Goal: Task Accomplishment & Management: Manage account settings

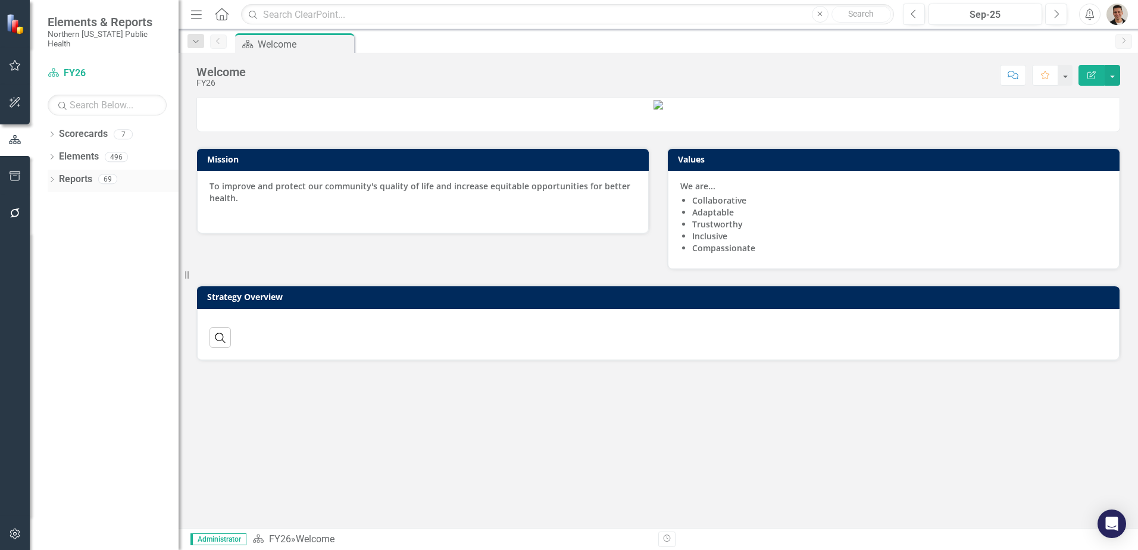
click at [54, 170] on div "Dropdown Reports 69" at bounding box center [113, 181] width 131 height 23
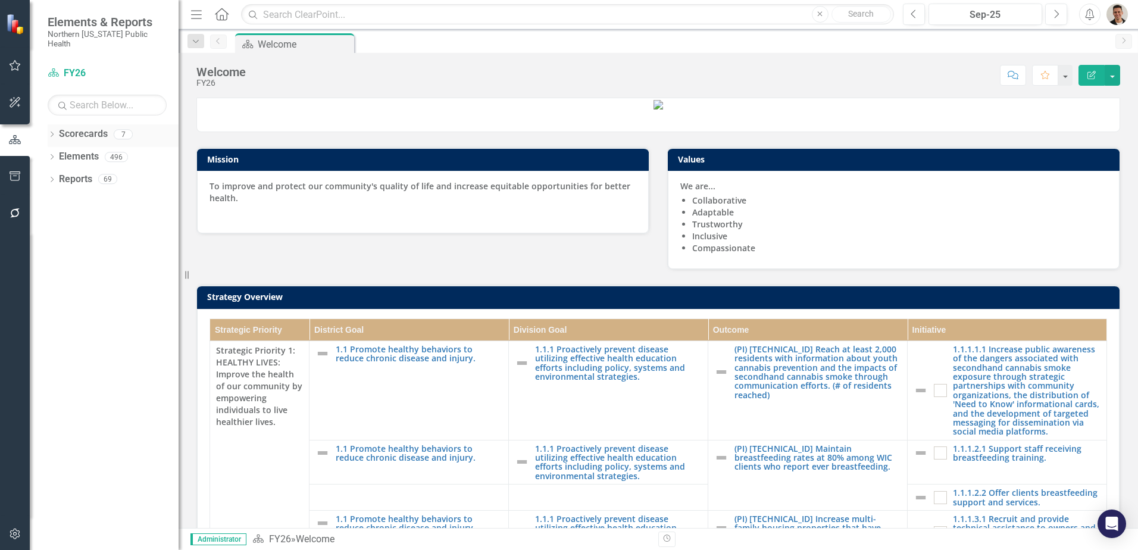
click at [54, 124] on div "Dropdown Scorecards 7" at bounding box center [113, 135] width 131 height 23
click at [52, 132] on icon "Dropdown" at bounding box center [52, 135] width 8 height 7
click at [85, 173] on link "FY25" at bounding box center [121, 180] width 113 height 14
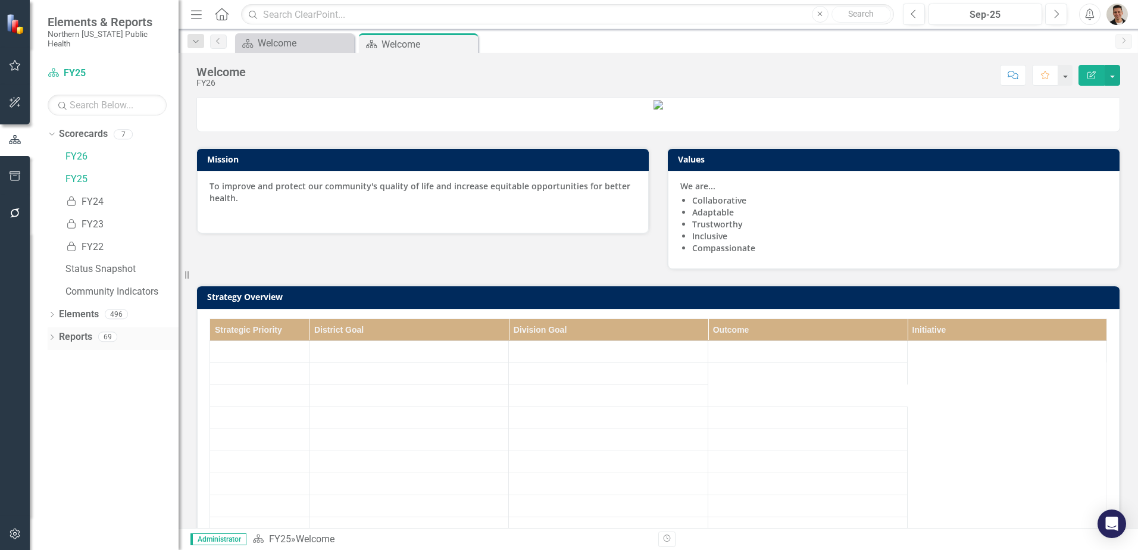
click at [54, 335] on icon "Dropdown" at bounding box center [52, 338] width 8 height 7
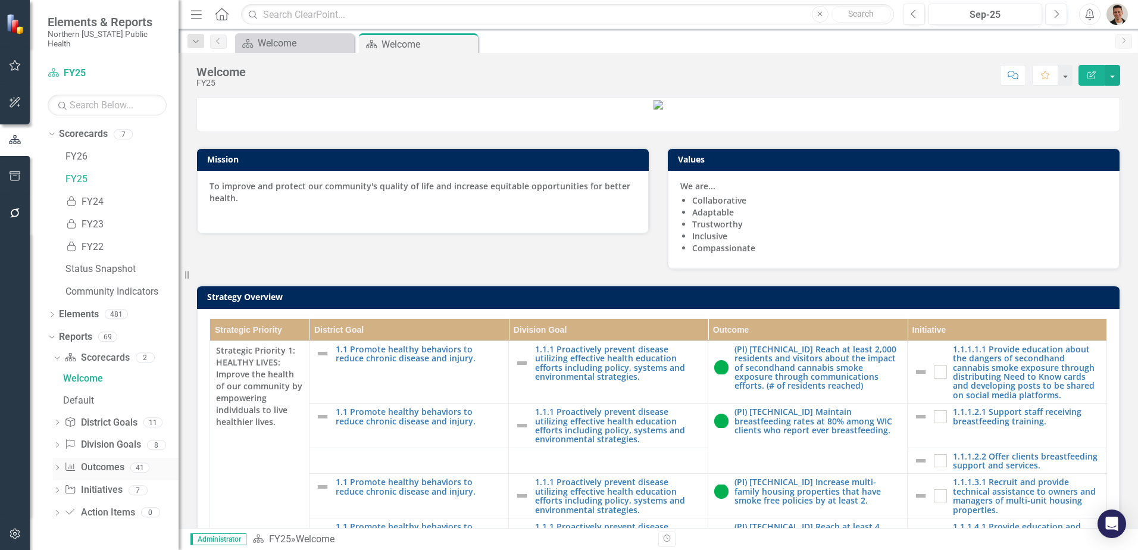
click at [57, 466] on icon "Dropdown" at bounding box center [57, 469] width 8 height 7
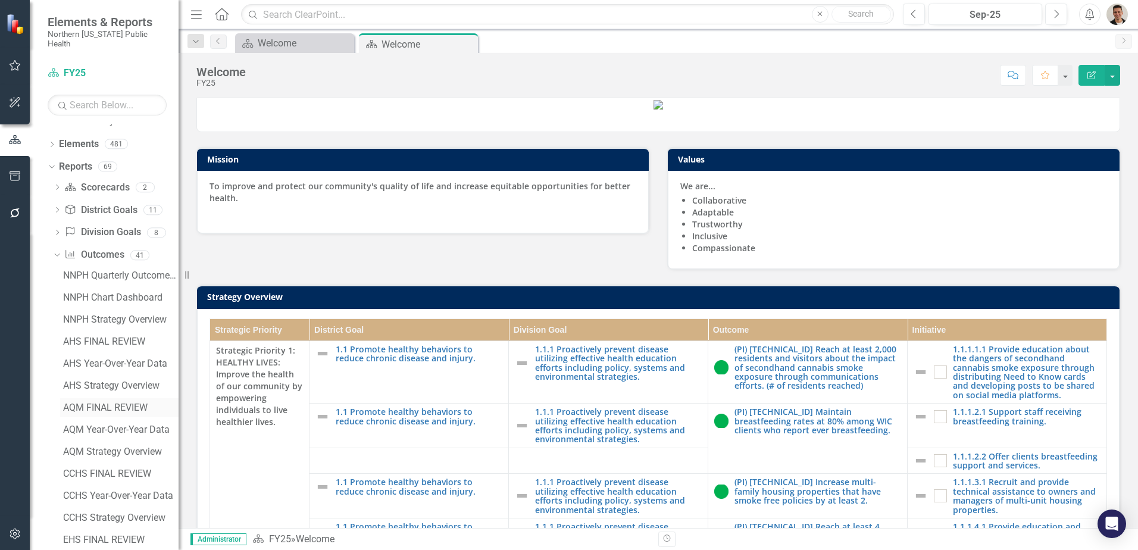
scroll to position [179, 0]
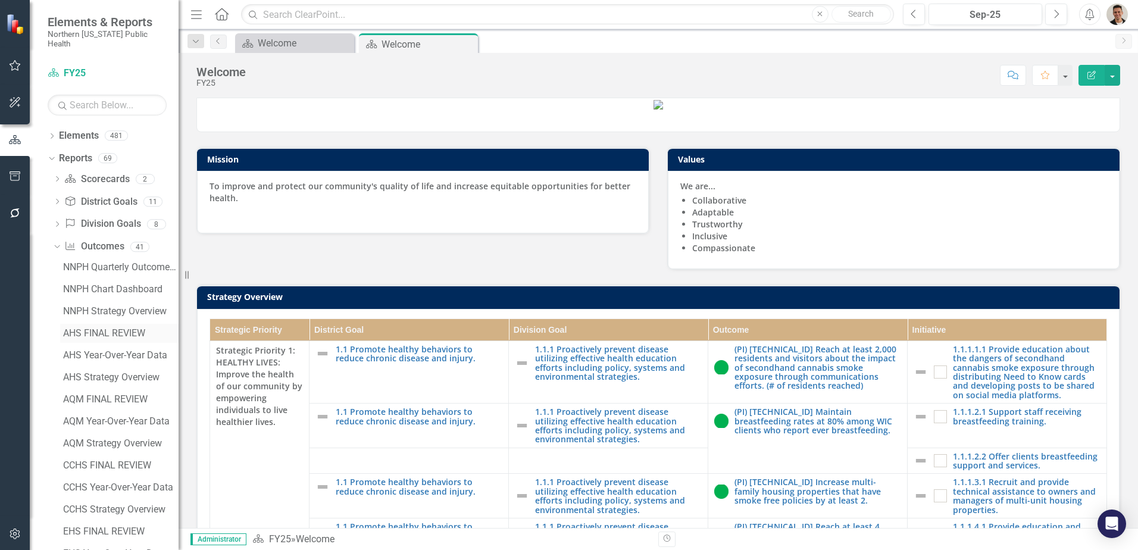
click at [115, 328] on div "AHS FINAL REVIEW" at bounding box center [121, 333] width 116 height 11
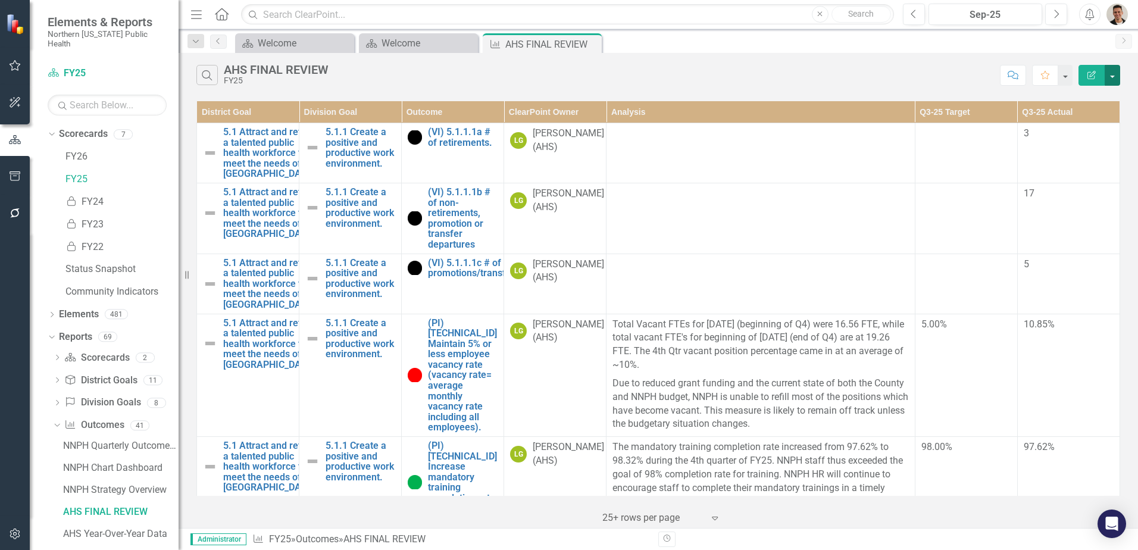
click at [1119, 69] on button "button" at bounding box center [1112, 75] width 15 height 21
click at [837, 52] on div "Dropdown Search Scorecard Welcome Close Scorecard Welcome Close Outcome AHS FIN…" at bounding box center [659, 41] width 960 height 24
click at [1113, 80] on button "button" at bounding box center [1112, 75] width 15 height 21
click at [1086, 99] on link "Edit Report Edit Report" at bounding box center [1073, 97] width 94 height 22
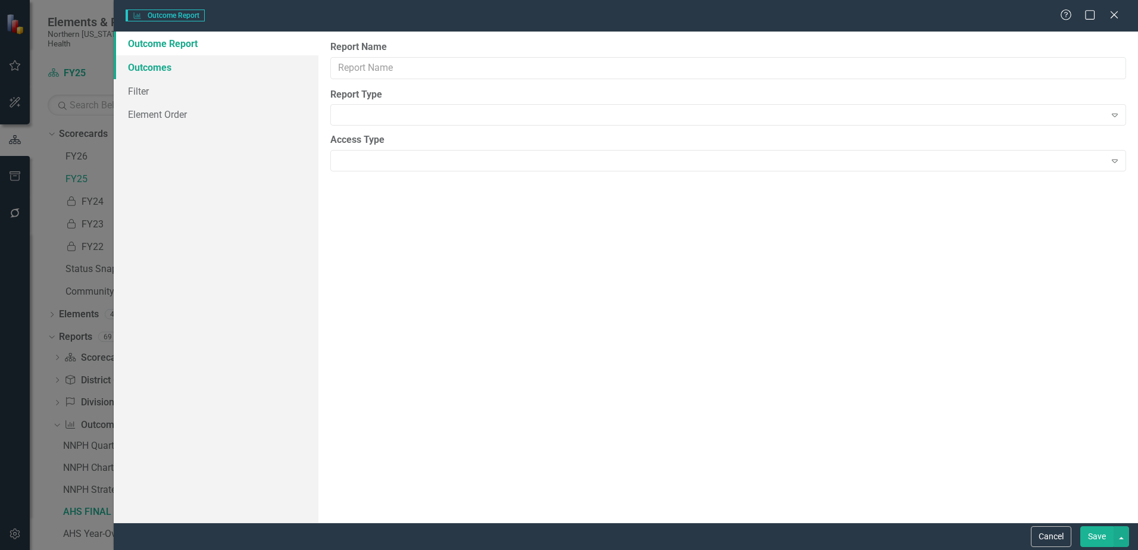
type input "AHS FINAL REVIEW"
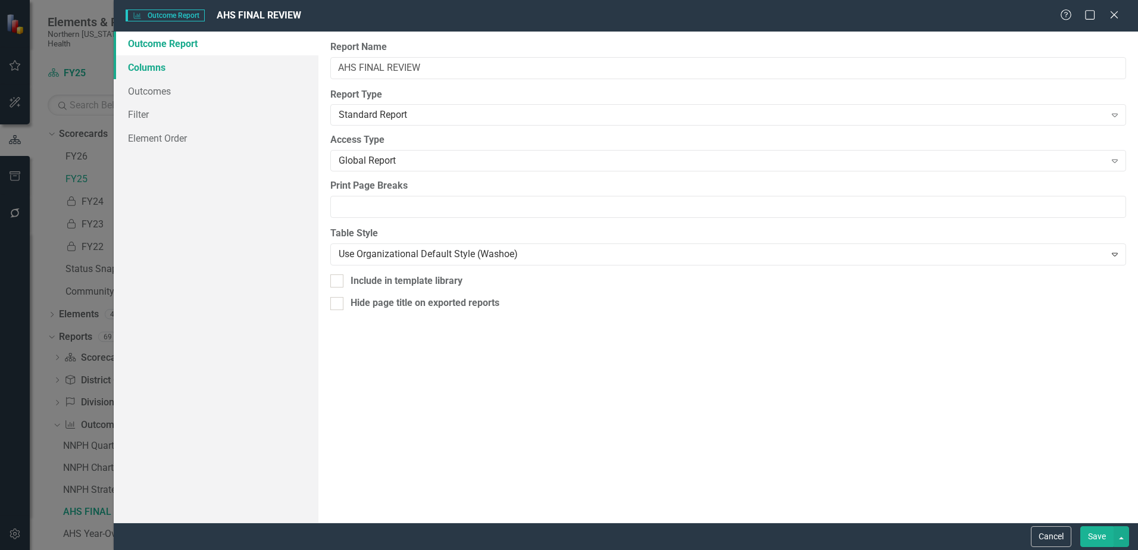
click at [139, 67] on link "Columns" at bounding box center [216, 67] width 205 height 24
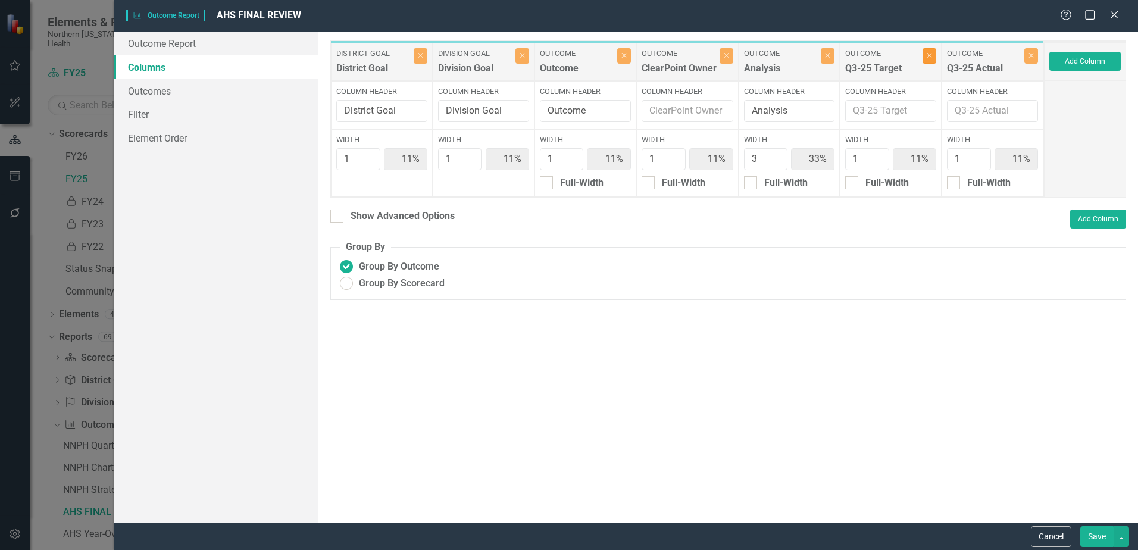
click at [932, 57] on icon "Close" at bounding box center [929, 55] width 5 height 7
type input "13%"
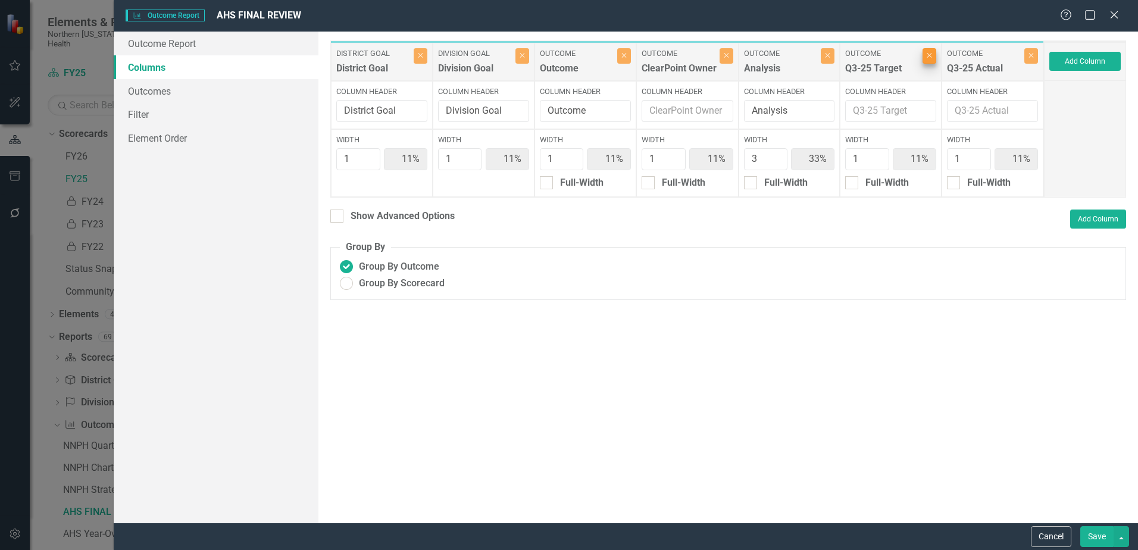
type input "38%"
type input "13%"
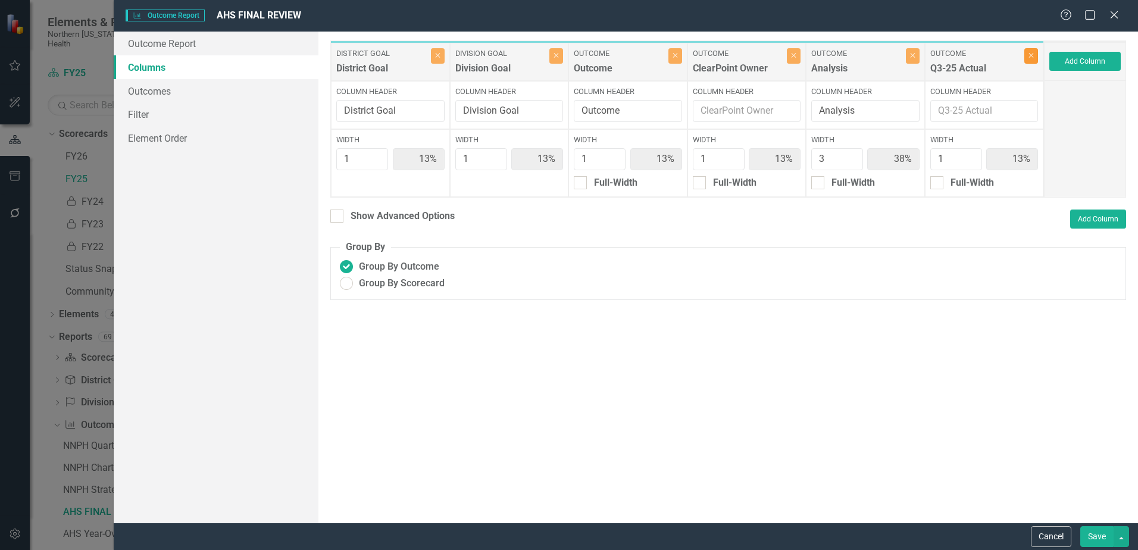
click at [1030, 61] on button "Close" at bounding box center [1032, 55] width 14 height 15
type input "14%"
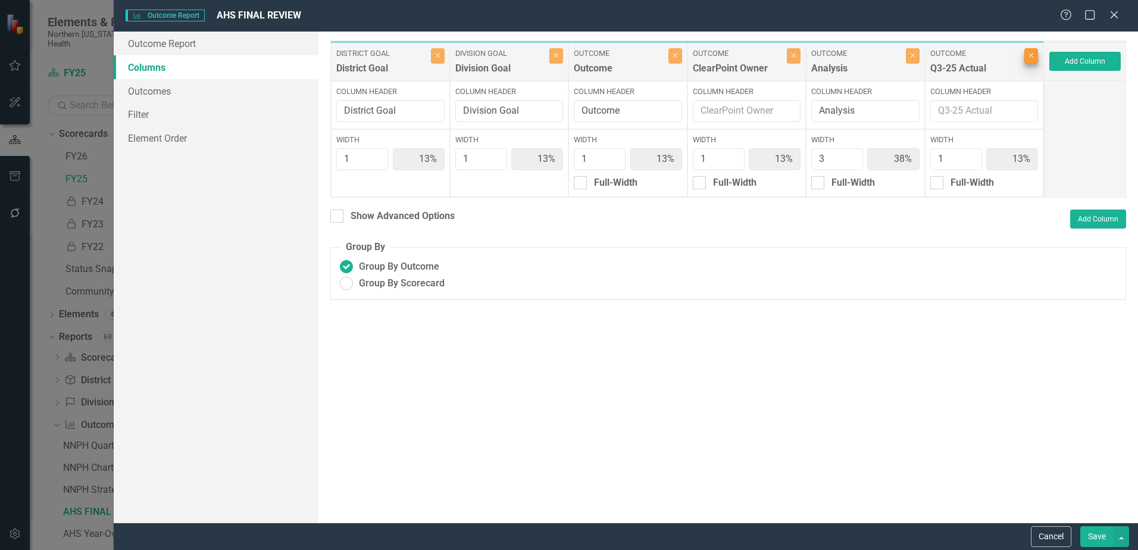
type input "43%"
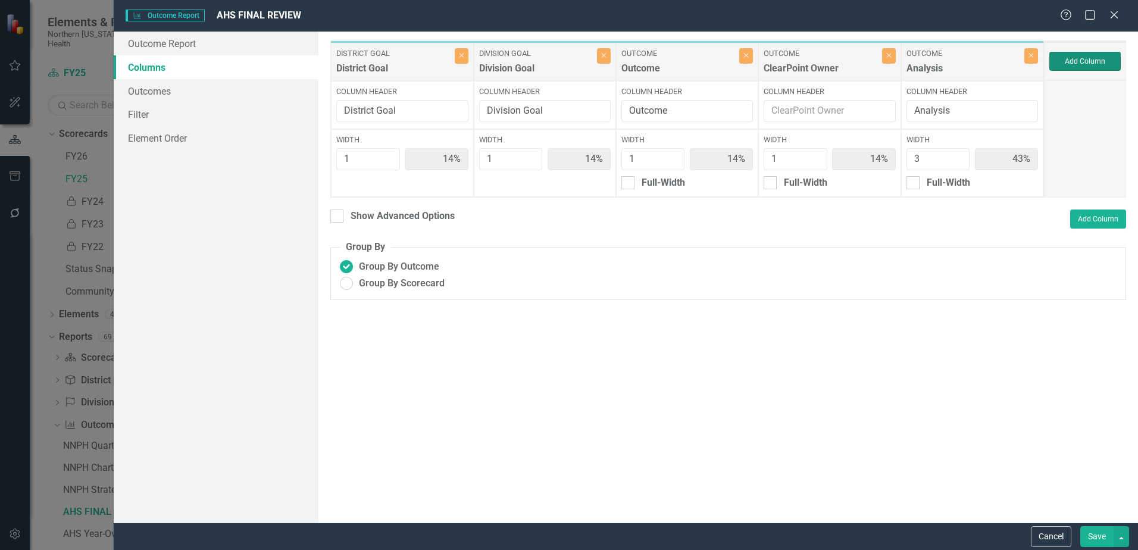
click at [1083, 62] on button "Add Column" at bounding box center [1085, 61] width 71 height 19
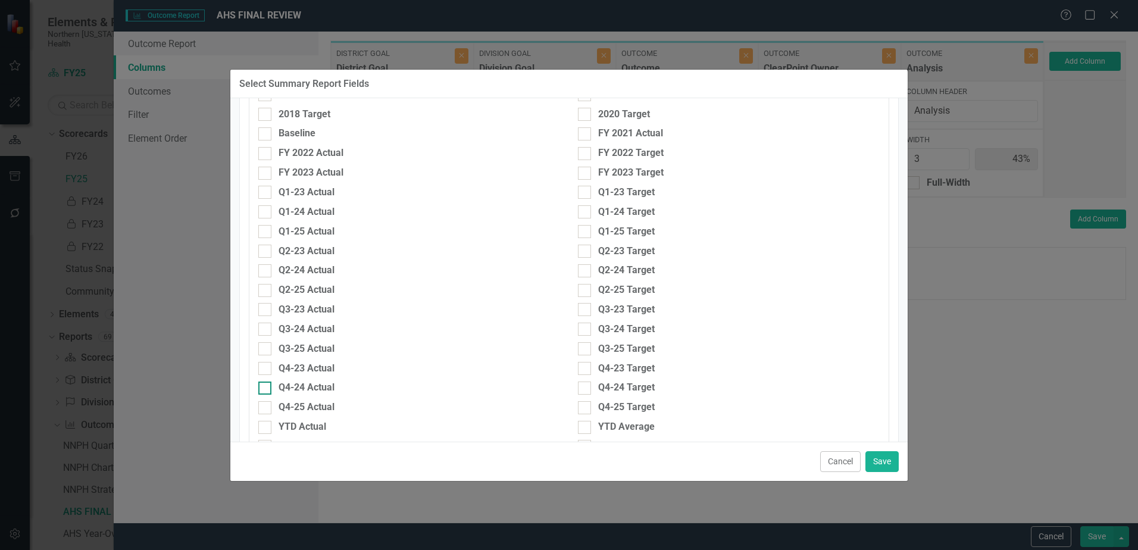
scroll to position [357, 0]
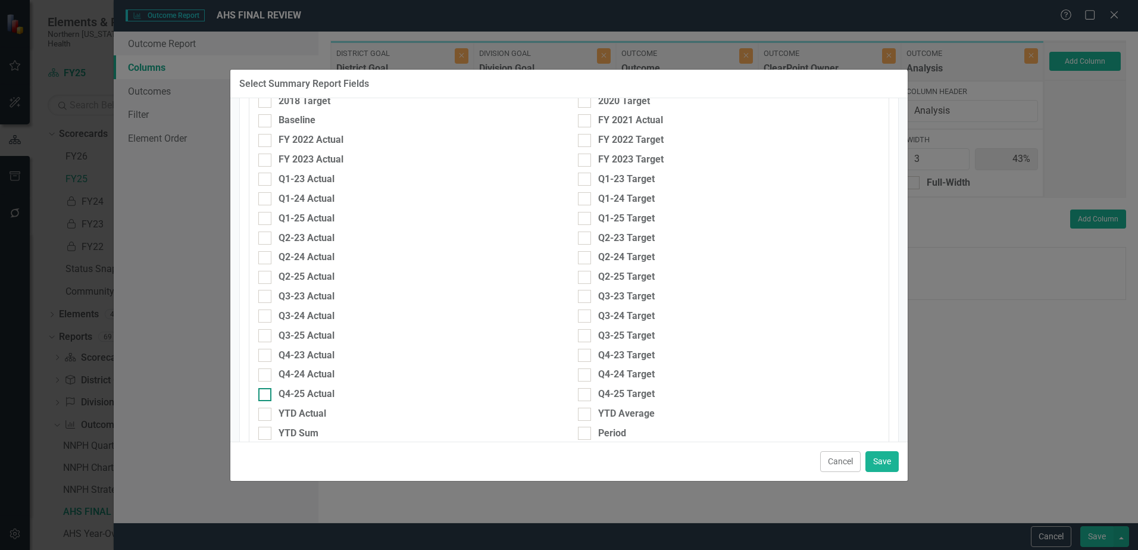
click at [267, 392] on div at bounding box center [264, 394] width 13 height 13
click at [266, 392] on input "Q4-25 Actual" at bounding box center [262, 392] width 8 height 8
checkbox input "true"
click at [578, 398] on div at bounding box center [584, 394] width 13 height 13
click at [578, 396] on input "Q4-25 Target" at bounding box center [582, 392] width 8 height 8
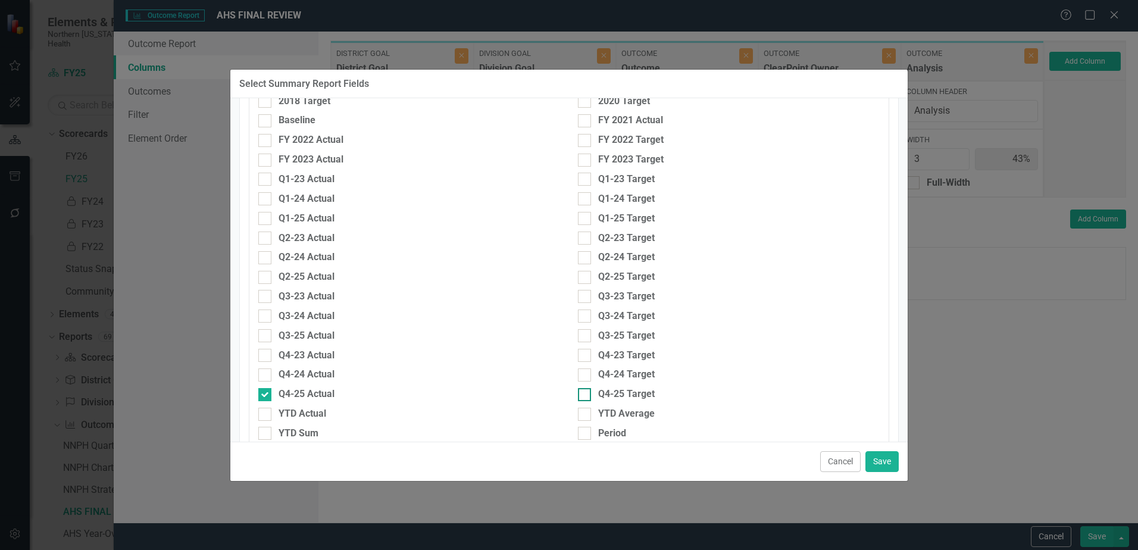
checkbox input "true"
click at [856, 463] on button "Cancel" at bounding box center [840, 461] width 40 height 21
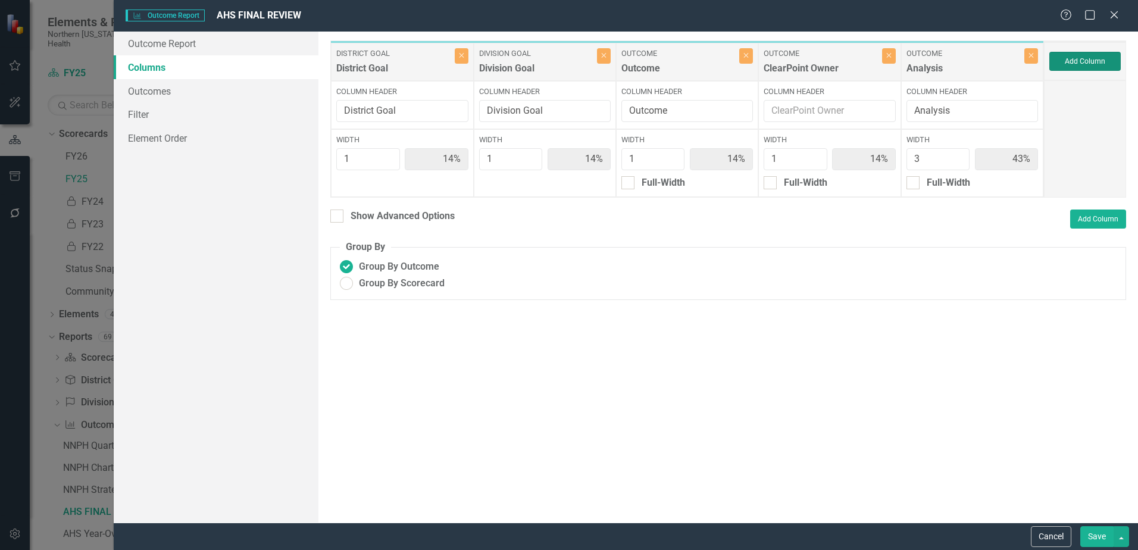
click at [1097, 67] on button "Add Column" at bounding box center [1085, 61] width 71 height 19
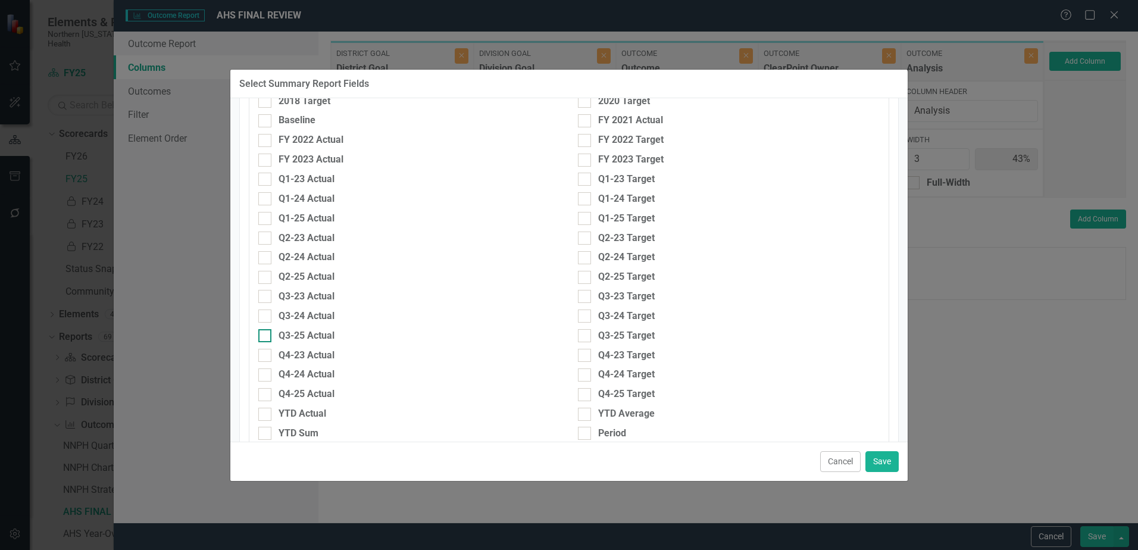
scroll to position [417, 0]
click at [267, 334] on div at bounding box center [264, 335] width 13 height 13
click at [266, 334] on input "Q4-25 Actual" at bounding box center [262, 333] width 8 height 8
checkbox input "true"
click at [588, 336] on div "Q4-25 Target" at bounding box center [729, 335] width 302 height 14
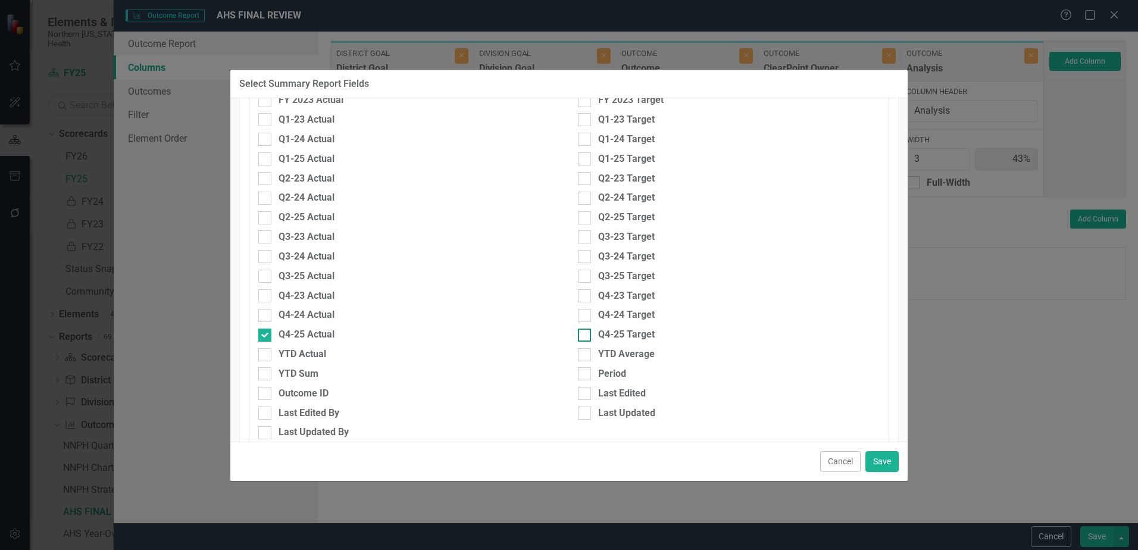
click at [586, 336] on input "Q4-25 Target" at bounding box center [582, 333] width 8 height 8
checkbox input "true"
click at [881, 463] on button "Save" at bounding box center [882, 461] width 33 height 21
type input "11%"
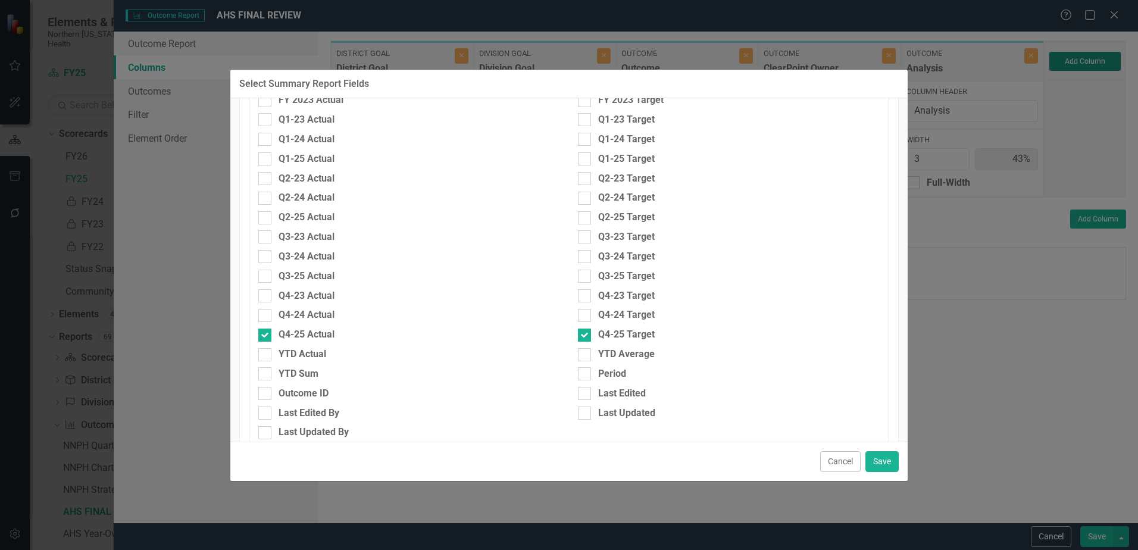
type input "11%"
type input "33%"
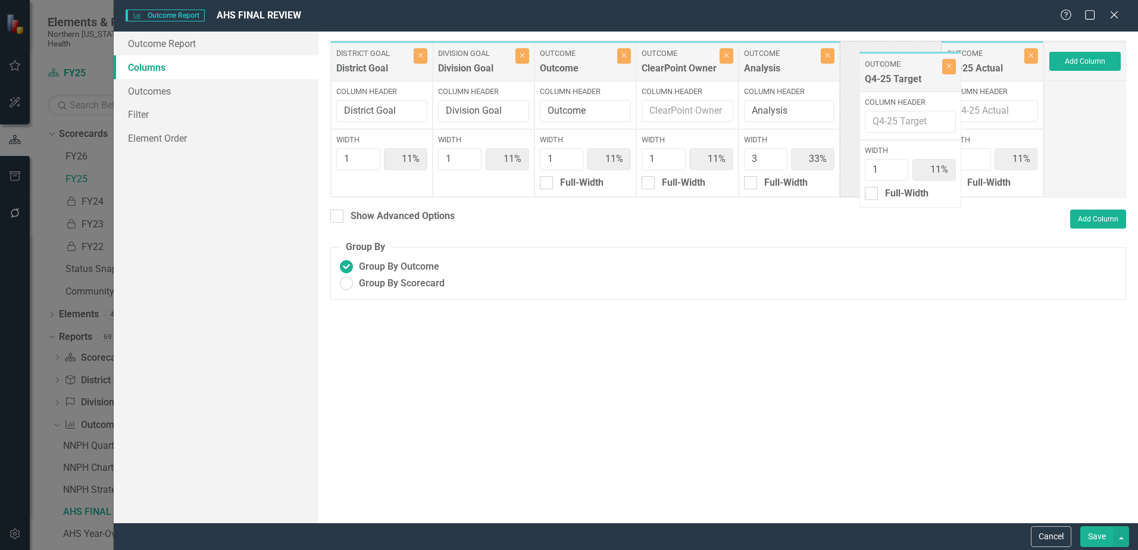
drag, startPoint x: 988, startPoint y: 48, endPoint x: 907, endPoint y: 58, distance: 82.1
click at [907, 58] on div "District Goal District Goal Close Column Header District Goal Width 1 11% Divis…" at bounding box center [687, 118] width 714 height 157
click at [1102, 539] on button "Save" at bounding box center [1097, 536] width 33 height 21
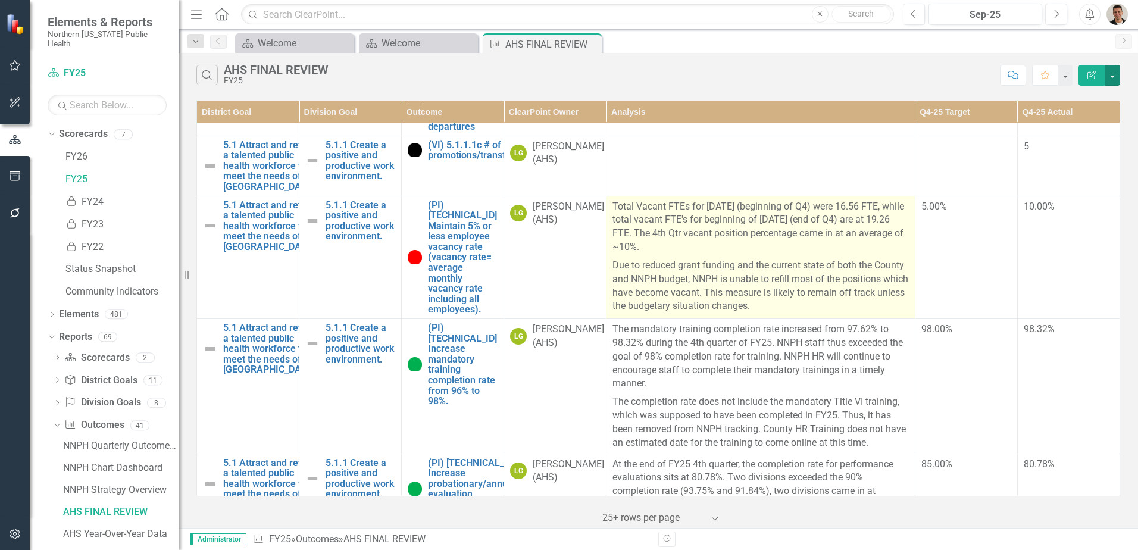
scroll to position [179, 0]
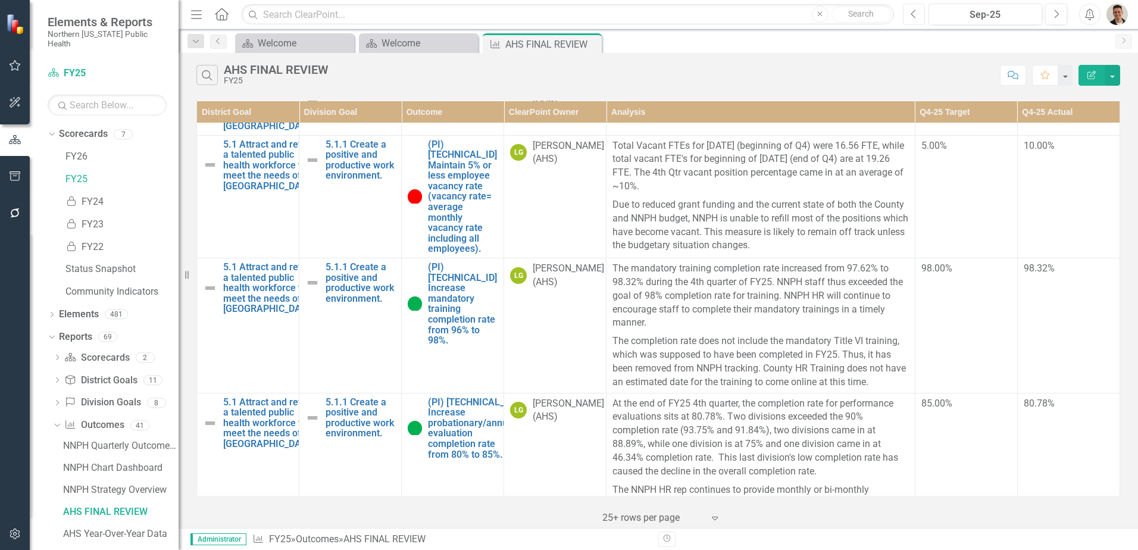
click at [909, 11] on button "Previous" at bounding box center [914, 14] width 22 height 21
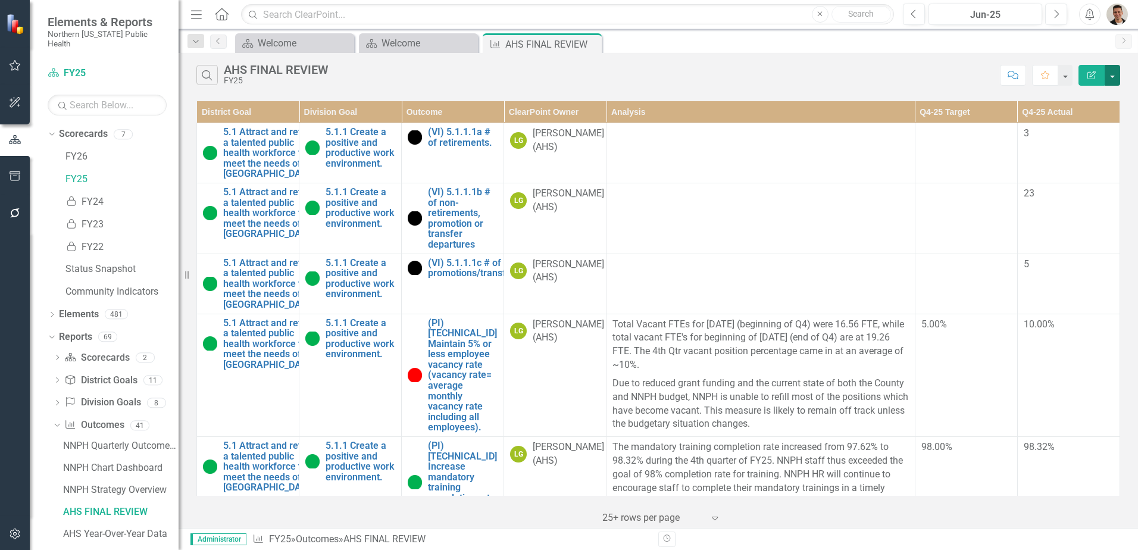
click at [1116, 74] on button "button" at bounding box center [1112, 75] width 15 height 21
click at [1089, 124] on link "PDF Export to PDF" at bounding box center [1073, 121] width 94 height 22
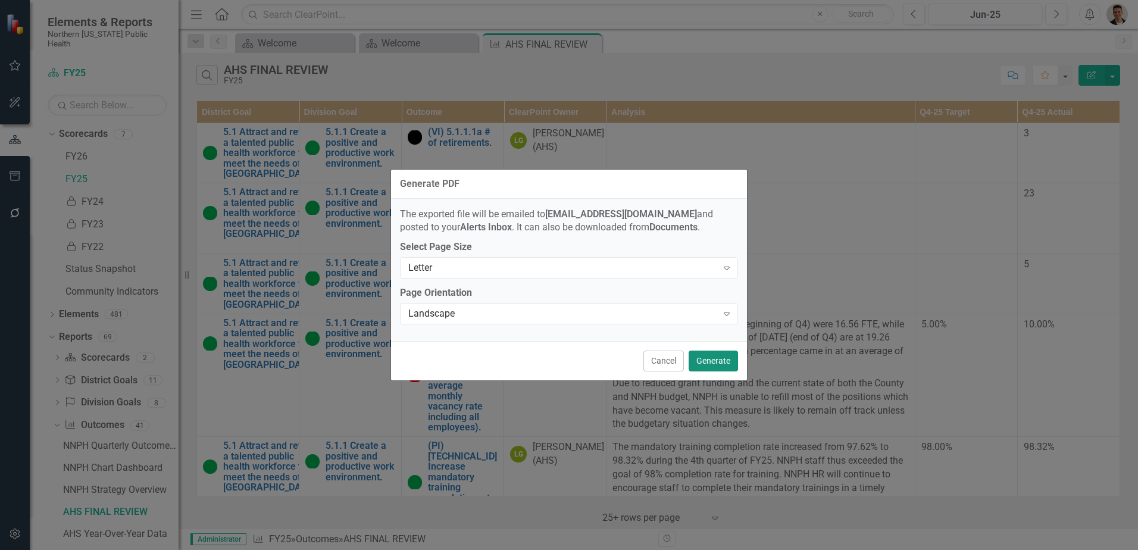
click at [706, 362] on button "Generate" at bounding box center [713, 361] width 49 height 21
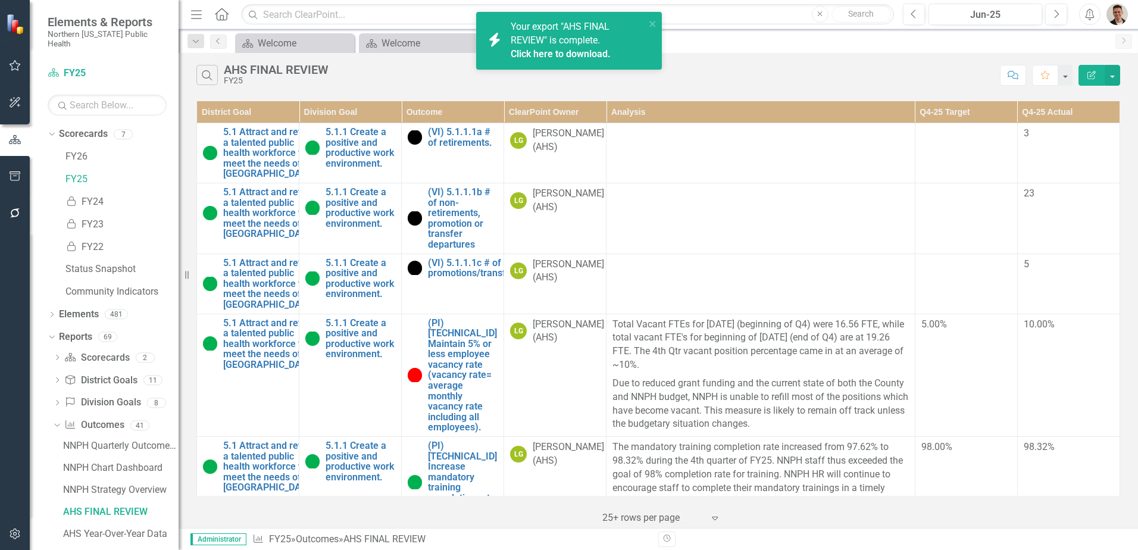
click at [590, 56] on link "Click here to download." at bounding box center [561, 53] width 100 height 11
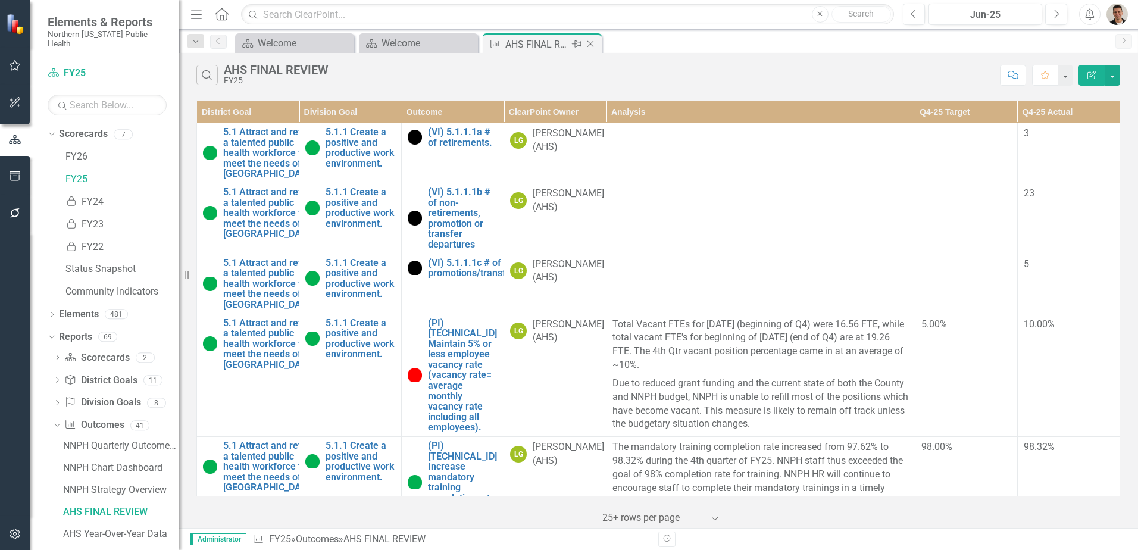
click at [591, 42] on icon "Close" at bounding box center [591, 44] width 12 height 10
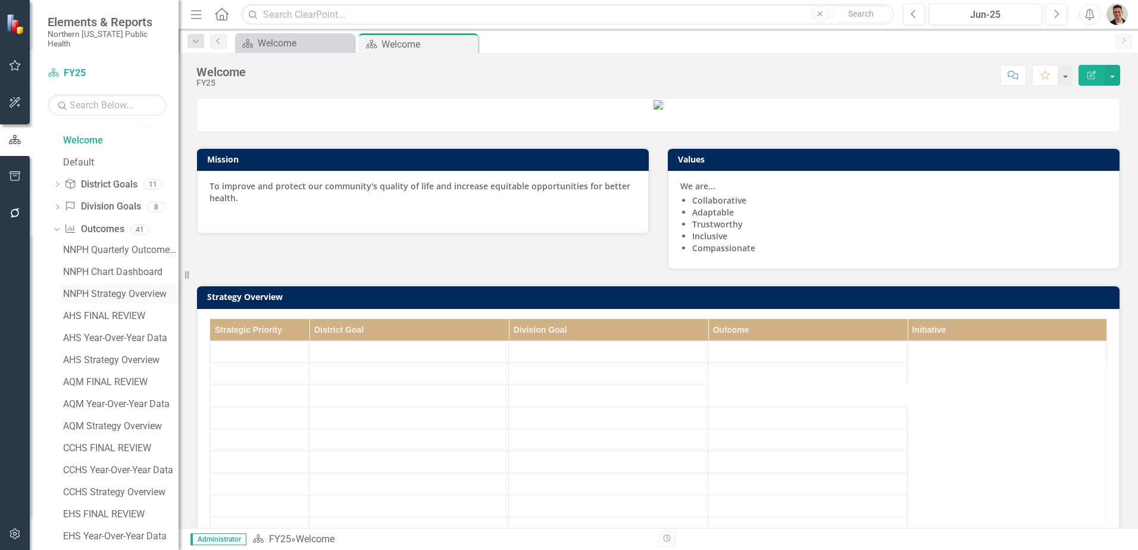
scroll to position [298, 0]
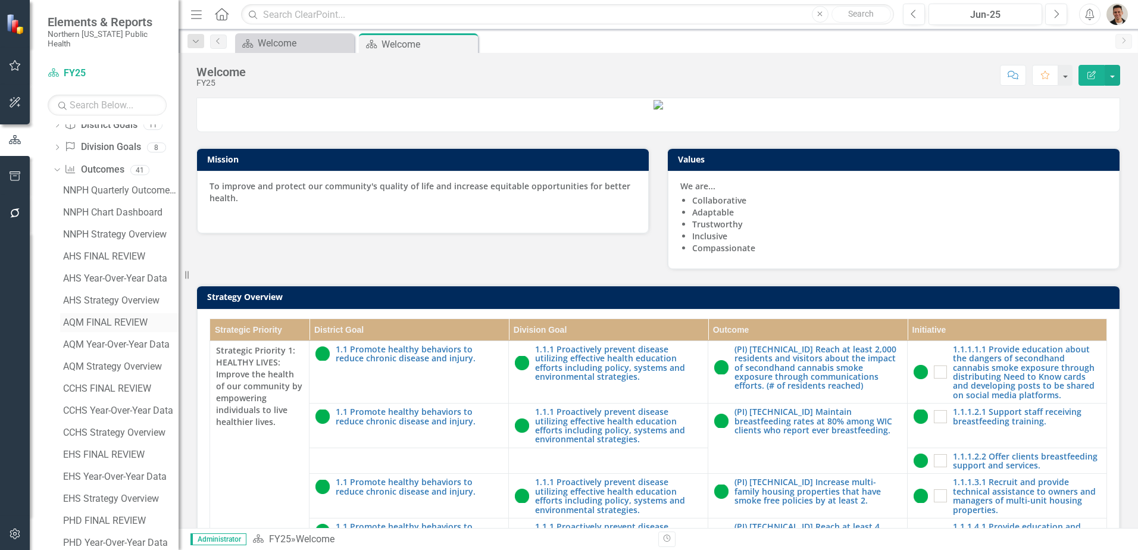
click at [114, 317] on div "AQM FINAL REVIEW" at bounding box center [121, 322] width 116 height 11
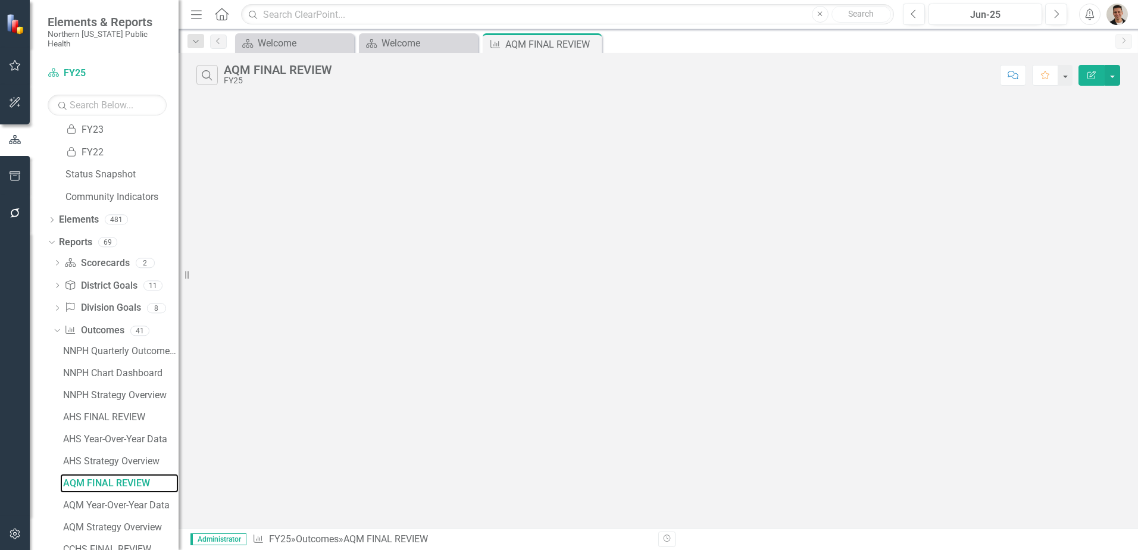
scroll to position [28, 0]
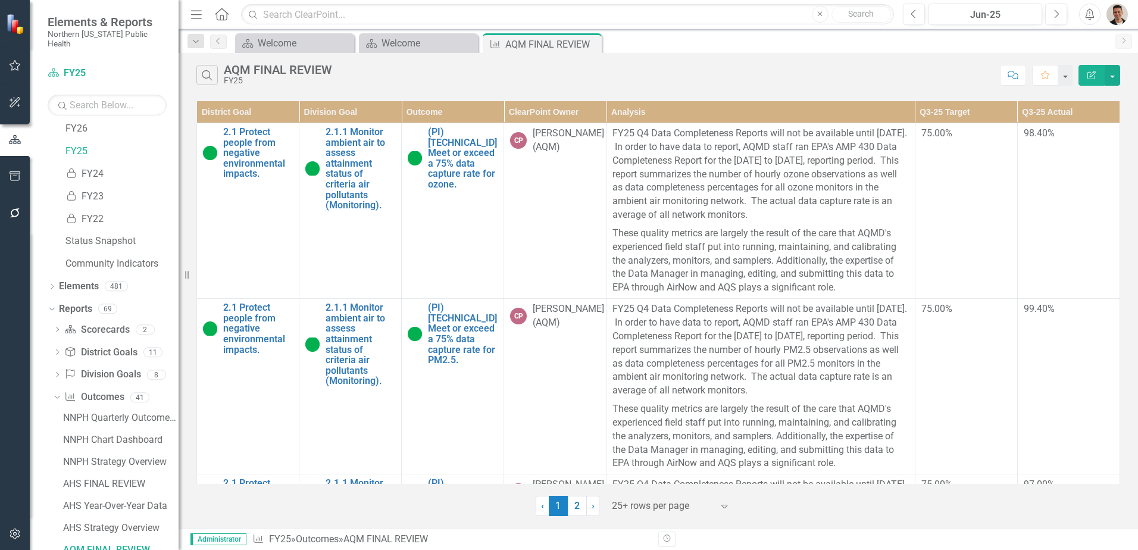
click at [1089, 72] on icon "button" at bounding box center [1092, 75] width 8 height 8
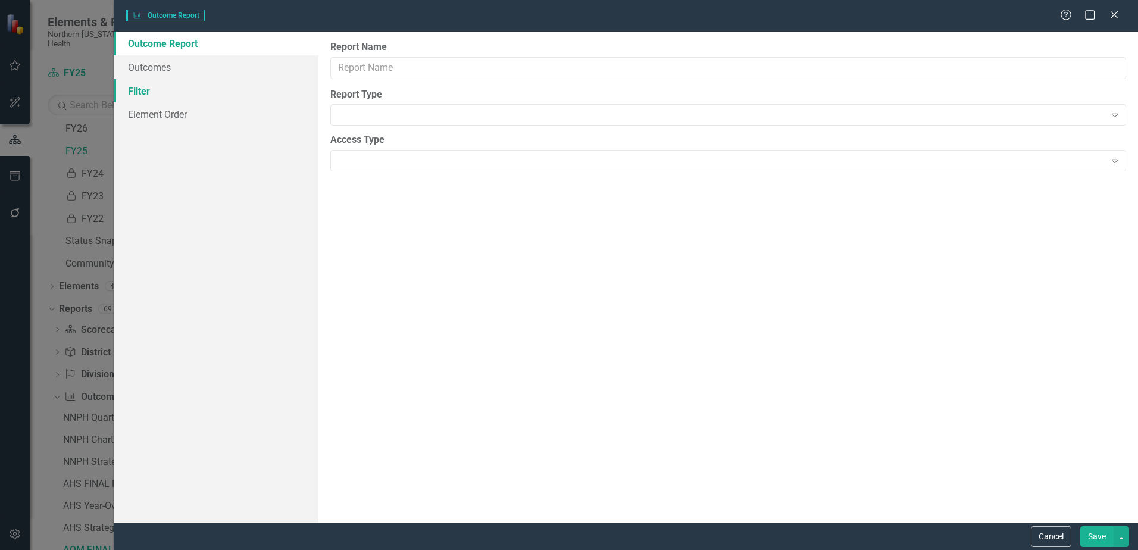
type input "AQM FINAL REVIEW"
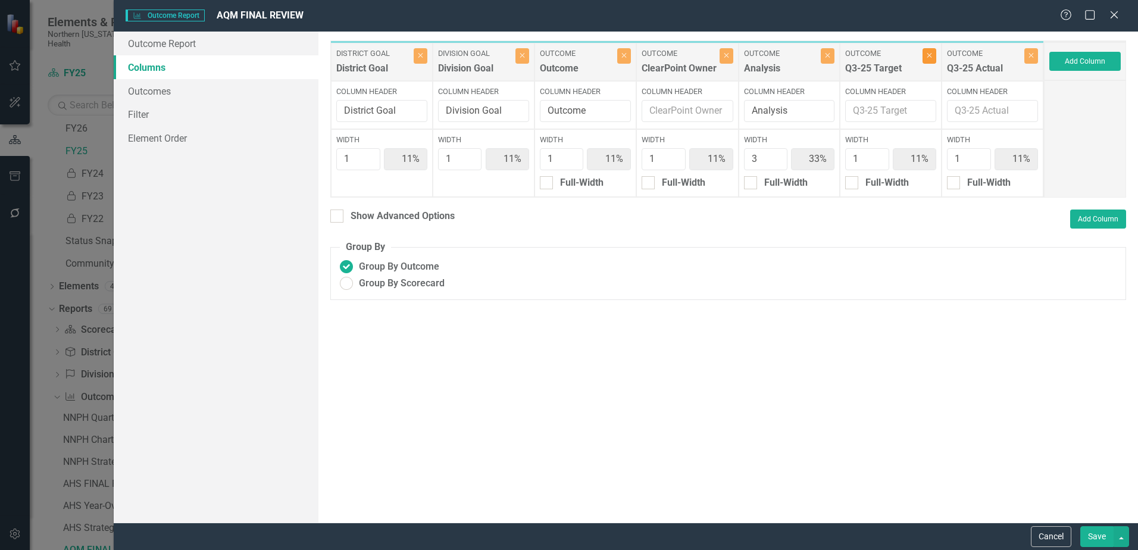
click at [935, 63] on button "Close" at bounding box center [930, 55] width 14 height 15
type input "13%"
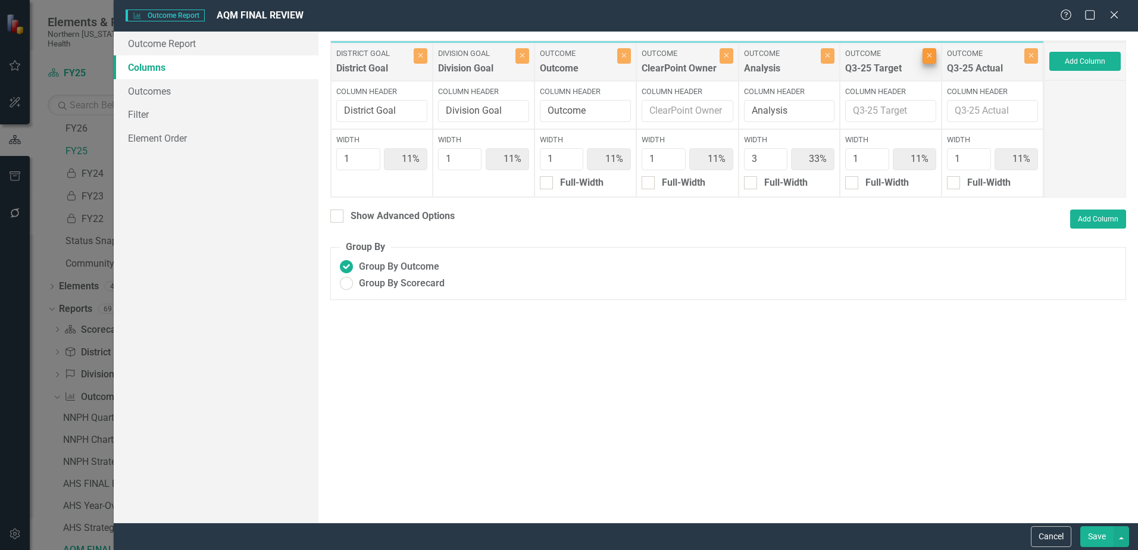
type input "38%"
type input "13%"
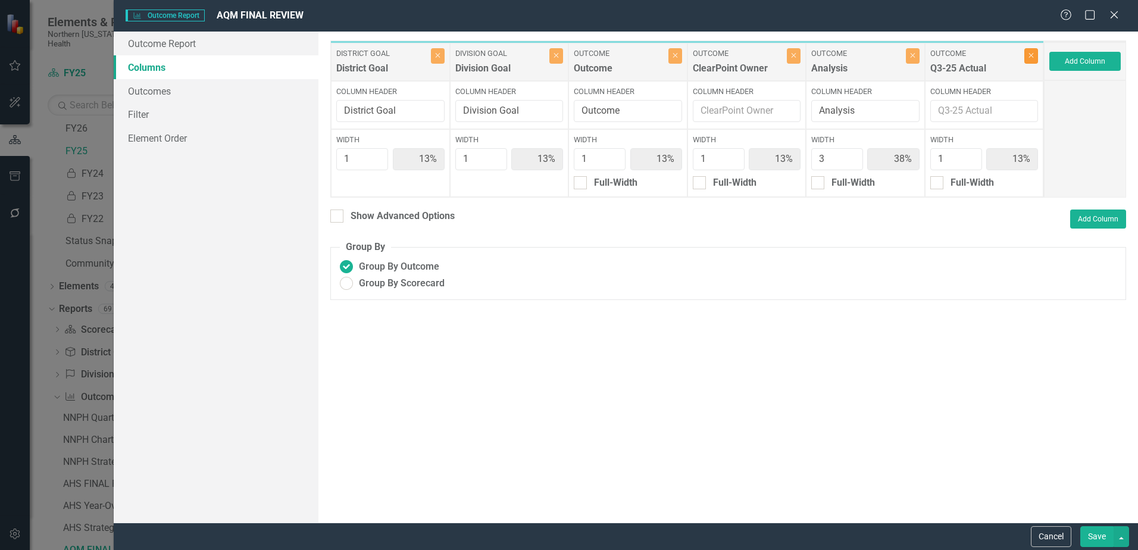
click at [1033, 63] on button "Close" at bounding box center [1032, 55] width 14 height 15
type input "14%"
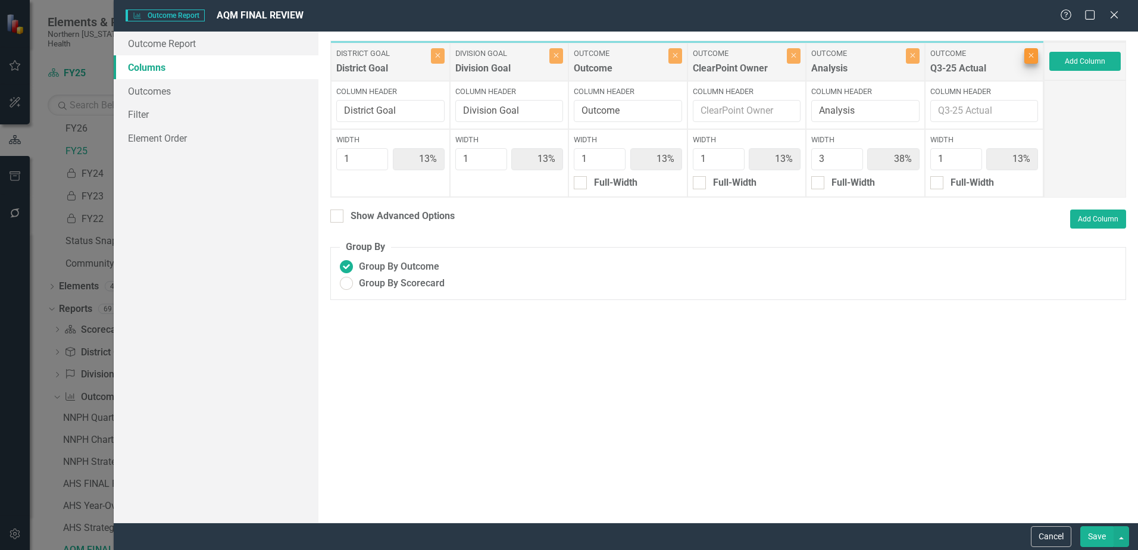
type input "43%"
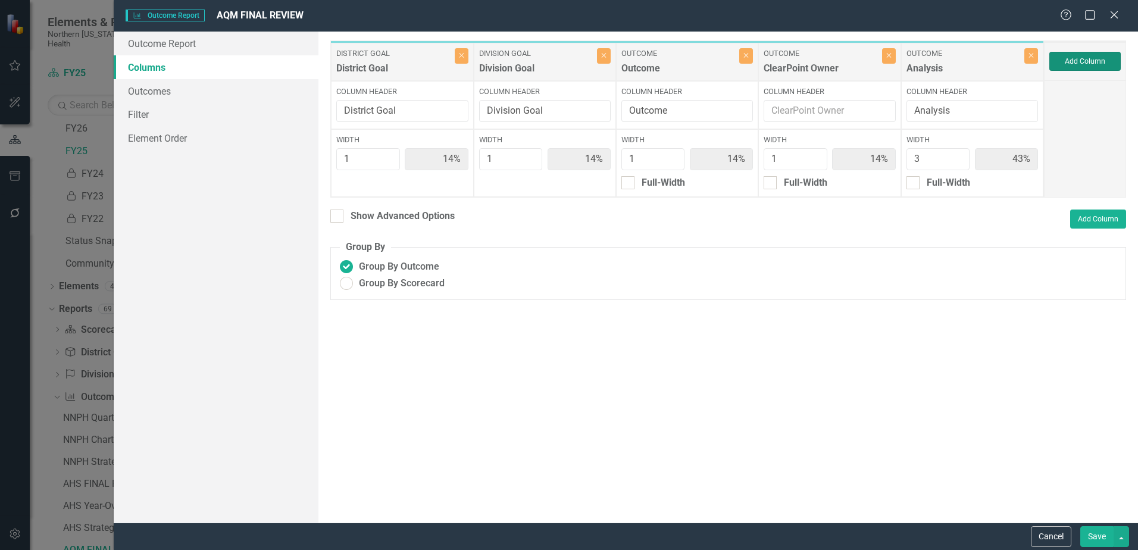
click at [1081, 61] on button "Add Column" at bounding box center [1085, 61] width 71 height 19
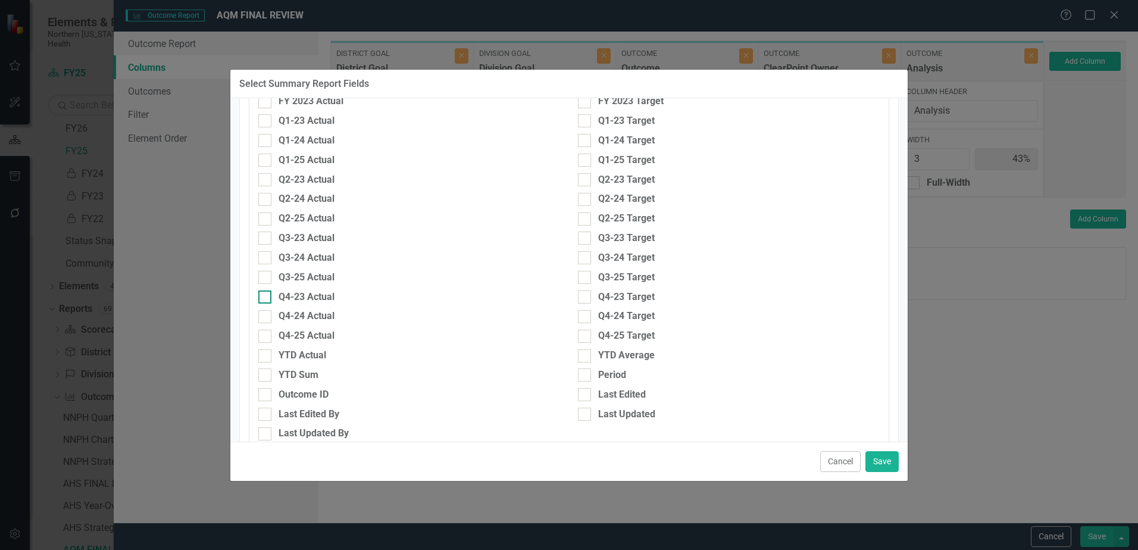
scroll to position [417, 0]
click at [267, 335] on div at bounding box center [264, 335] width 13 height 13
click at [266, 335] on input "Q4-25 Actual" at bounding box center [262, 333] width 8 height 8
checkbox input "true"
click at [583, 337] on div at bounding box center [584, 335] width 13 height 13
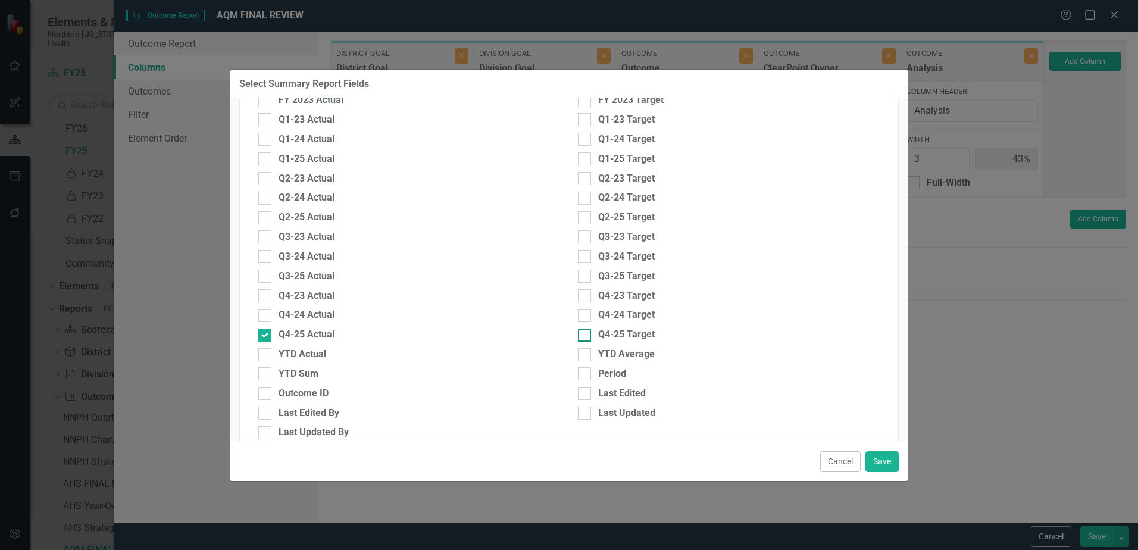
click at [583, 336] on input "Q4-25 Target" at bounding box center [582, 333] width 8 height 8
checkbox input "true"
click at [894, 463] on button "Save" at bounding box center [882, 461] width 33 height 21
type input "11%"
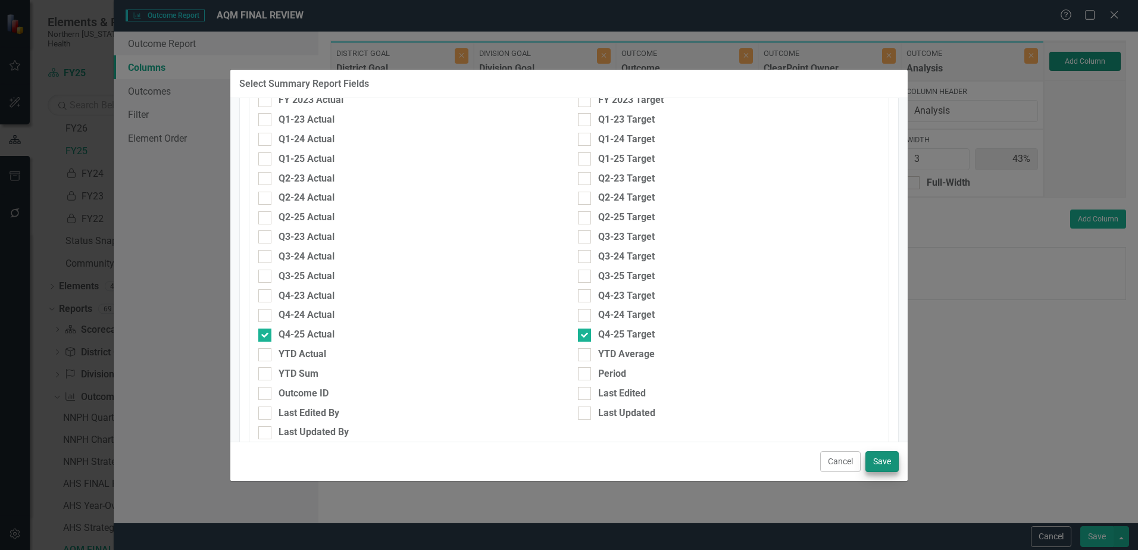
type input "11%"
type input "33%"
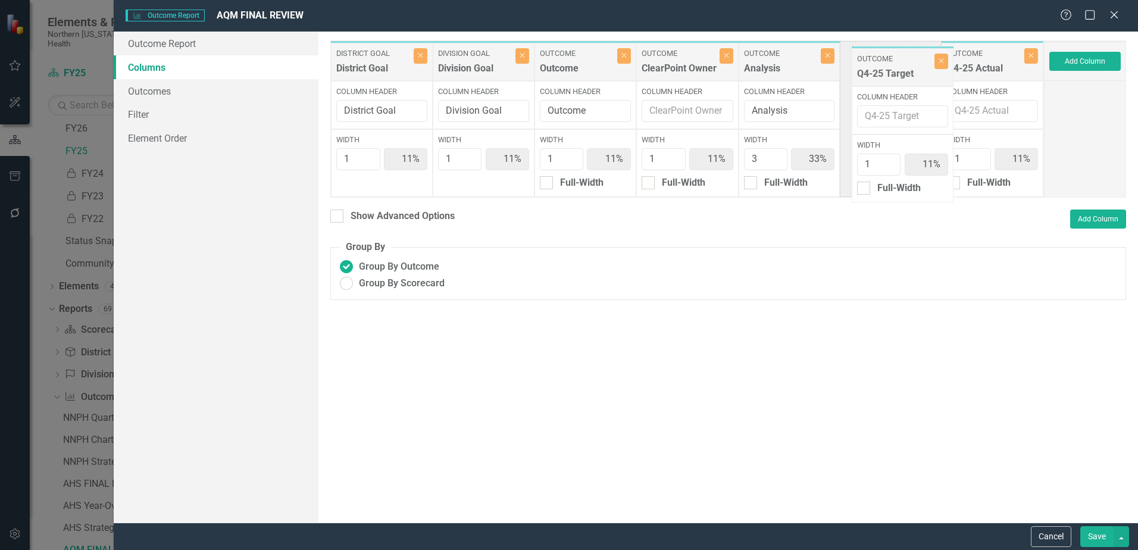
drag, startPoint x: 978, startPoint y: 67, endPoint x: 888, endPoint y: 73, distance: 90.1
click at [888, 73] on div "District Goal District Goal Close Column Header District Goal Width 1 11% Divis…" at bounding box center [687, 118] width 714 height 157
click at [1096, 544] on button "Save" at bounding box center [1097, 536] width 33 height 21
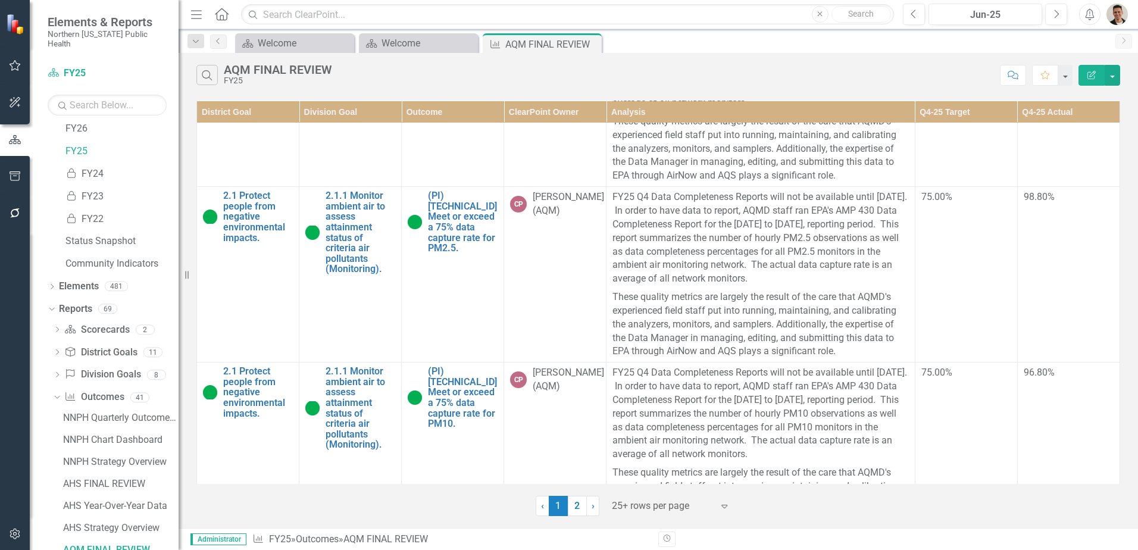
scroll to position [0, 0]
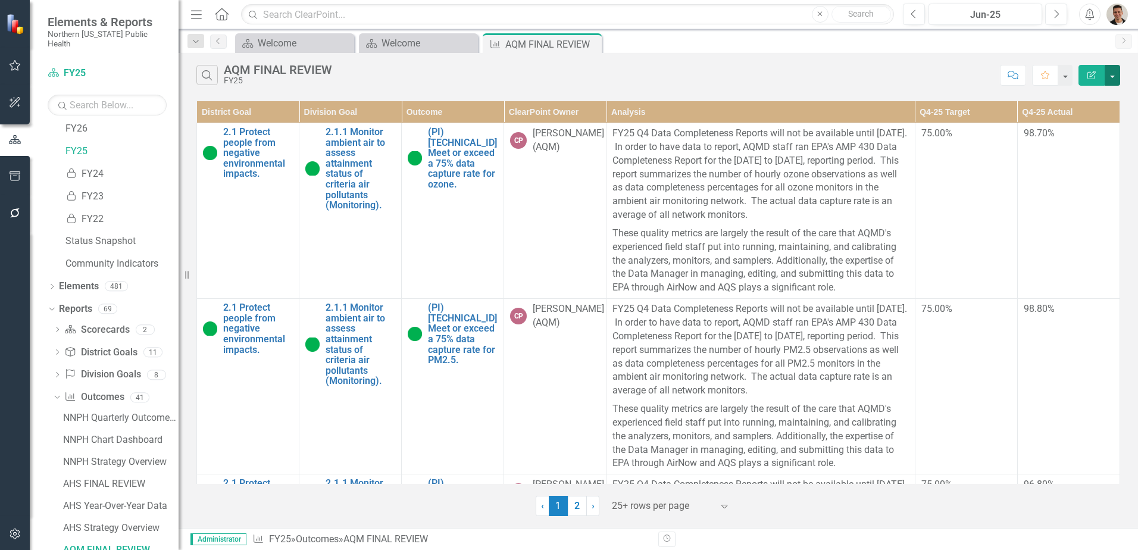
click at [1112, 80] on button "button" at bounding box center [1112, 75] width 15 height 21
click at [1098, 119] on link "PDF Export to PDF" at bounding box center [1073, 121] width 94 height 22
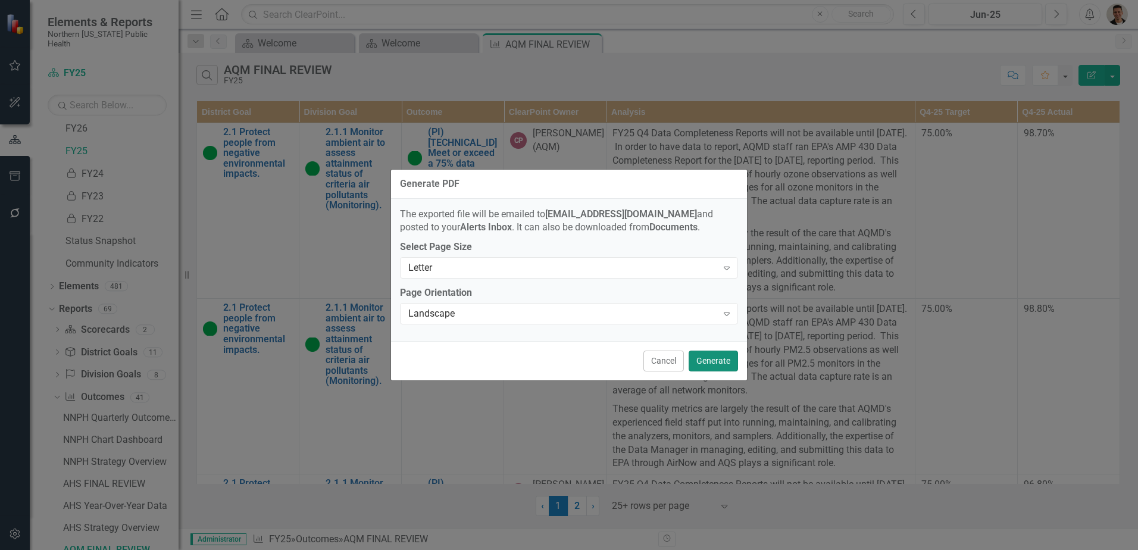
click at [716, 368] on button "Generate" at bounding box center [713, 361] width 49 height 21
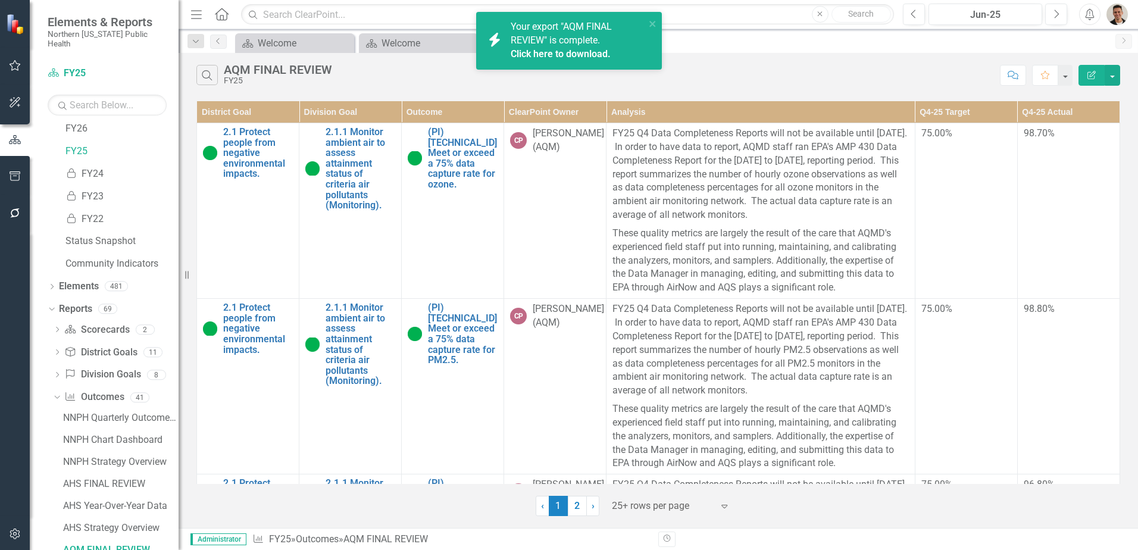
click at [586, 53] on link "Click here to download." at bounding box center [561, 53] width 100 height 11
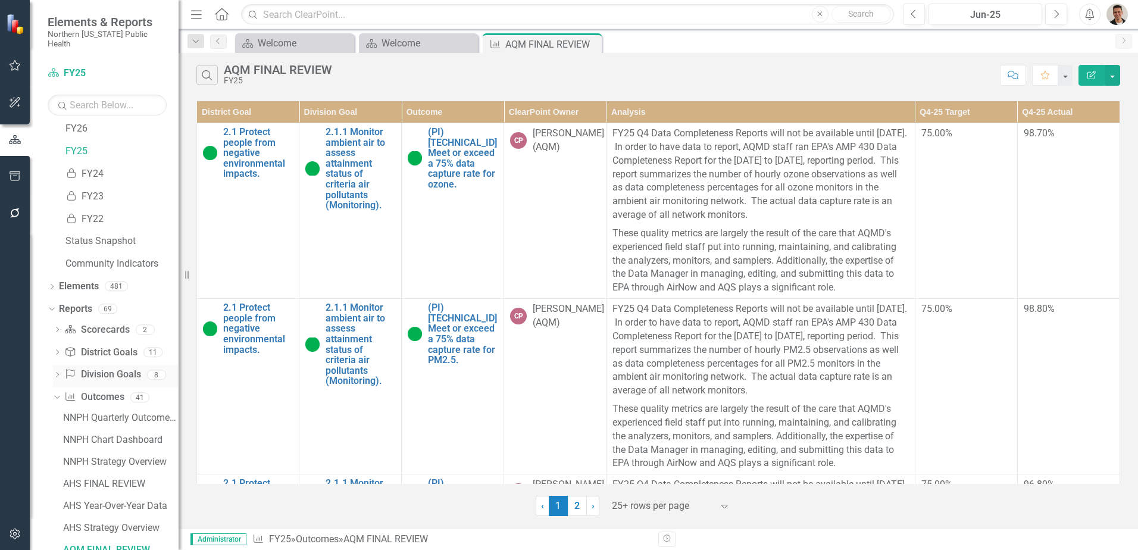
drag, startPoint x: 591, startPoint y: 45, endPoint x: 127, endPoint y: 369, distance: 566.0
click at [0, 0] on icon at bounding box center [0, 0] width 0 height 0
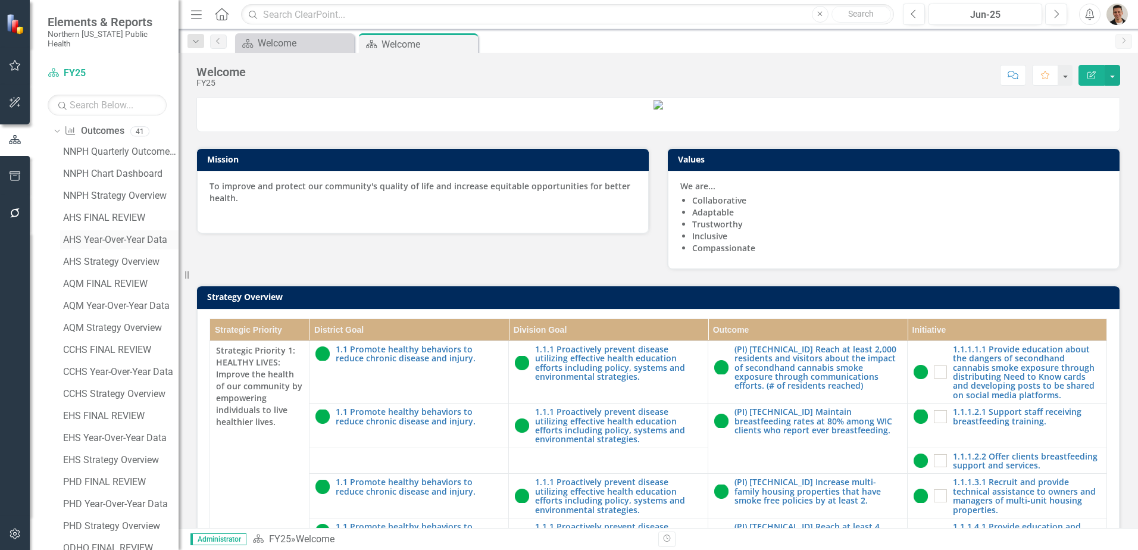
scroll to position [357, 0]
click at [108, 324] on div "CCHS FINAL REVIEW" at bounding box center [121, 329] width 116 height 11
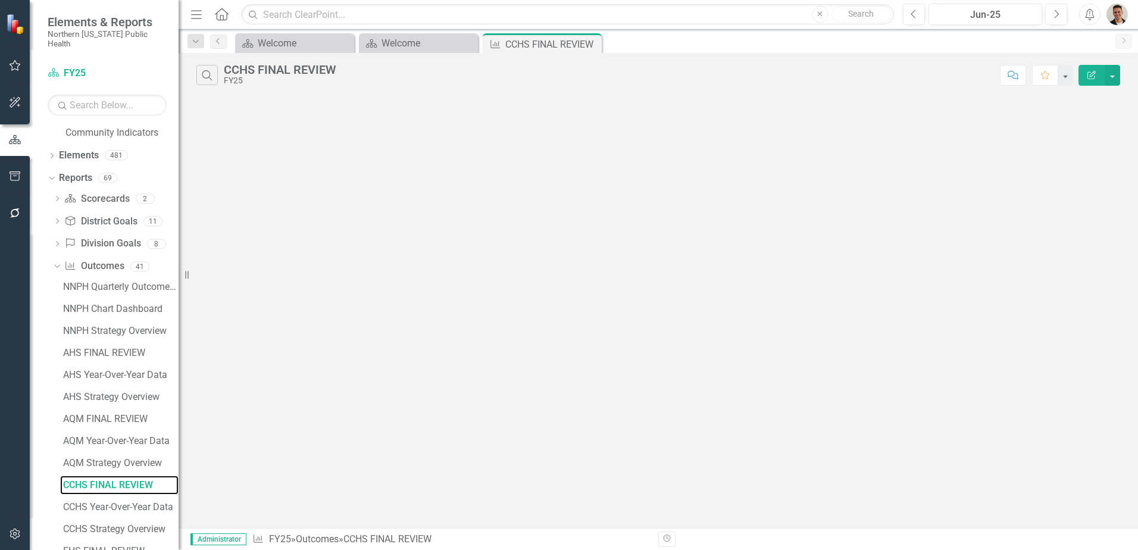
scroll to position [94, 0]
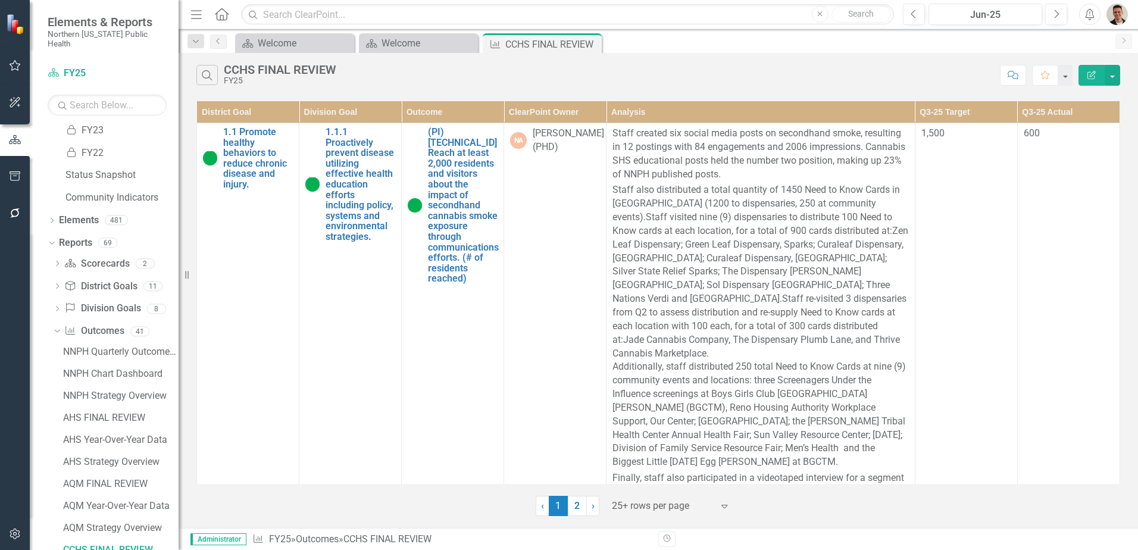
click at [1090, 78] on icon "Edit Report" at bounding box center [1092, 75] width 11 height 8
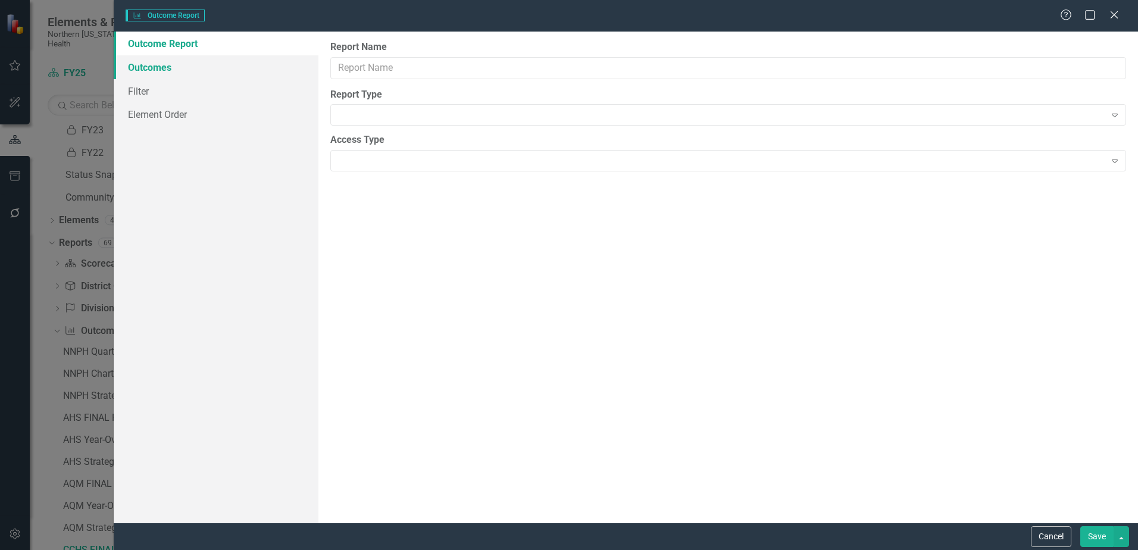
type input "CCHS FINAL REVIEW"
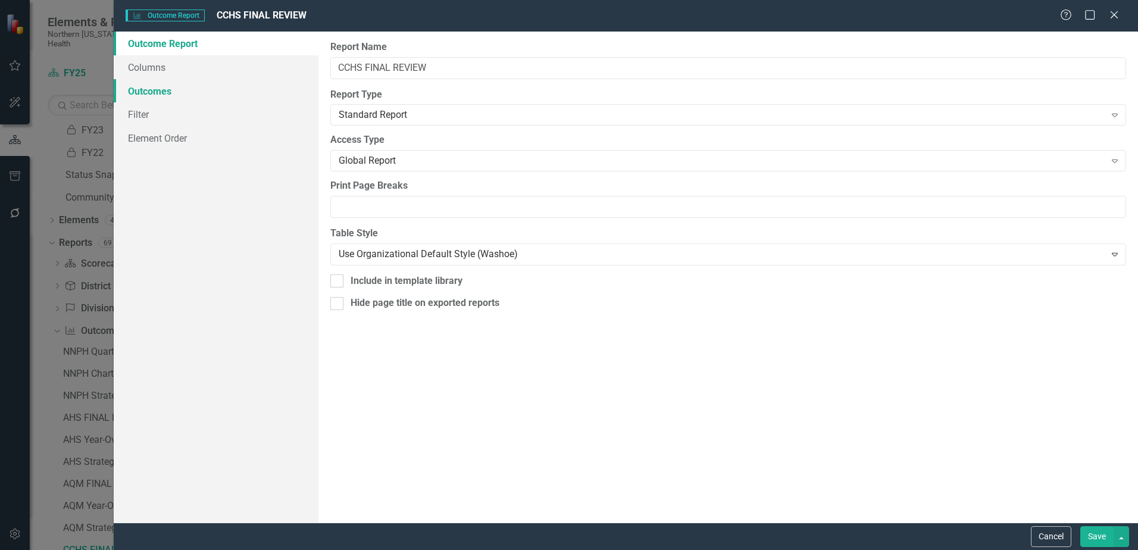
click at [161, 67] on div "Outcome Report Columns Outcomes Filter Element Order" at bounding box center [216, 277] width 205 height 491
click at [166, 80] on link "Outcomes" at bounding box center [216, 91] width 205 height 24
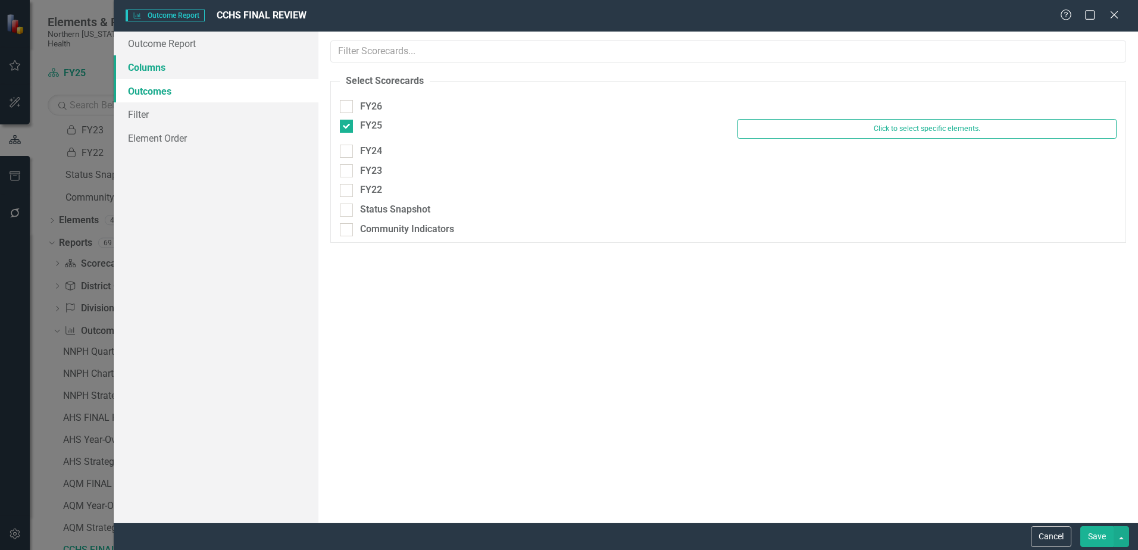
click at [160, 65] on link "Columns" at bounding box center [216, 67] width 205 height 24
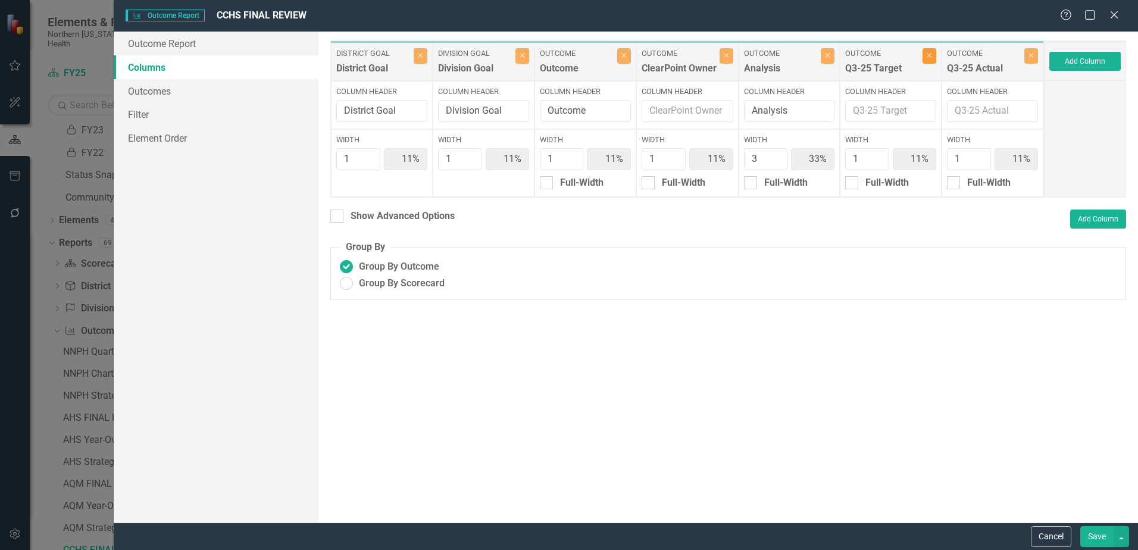
click at [927, 57] on icon "Close" at bounding box center [929, 55] width 5 height 7
type input "13%"
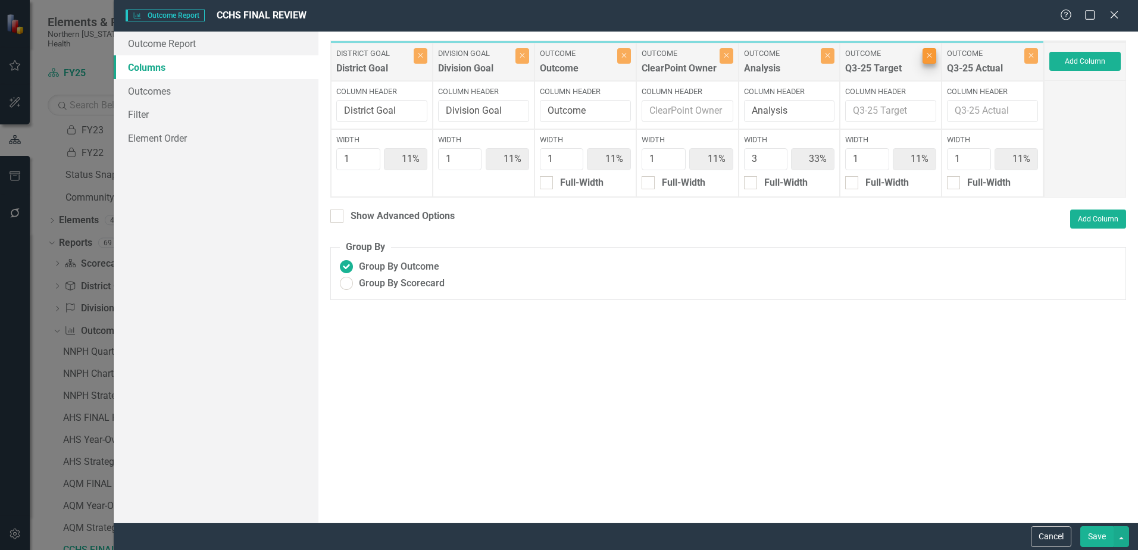
type input "38%"
type input "13%"
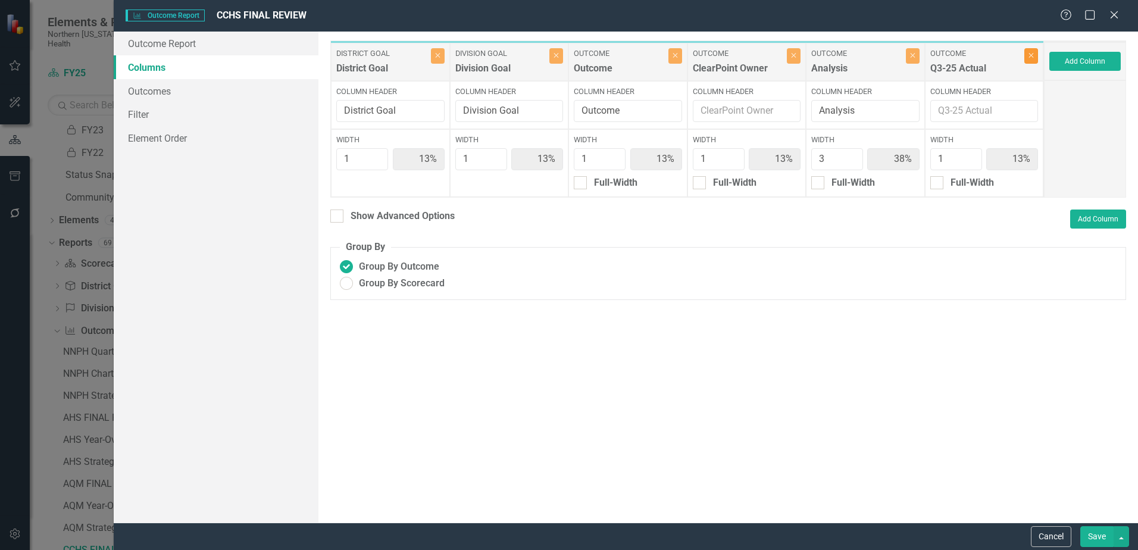
click at [1028, 60] on button "Close" at bounding box center [1032, 55] width 14 height 15
type input "14%"
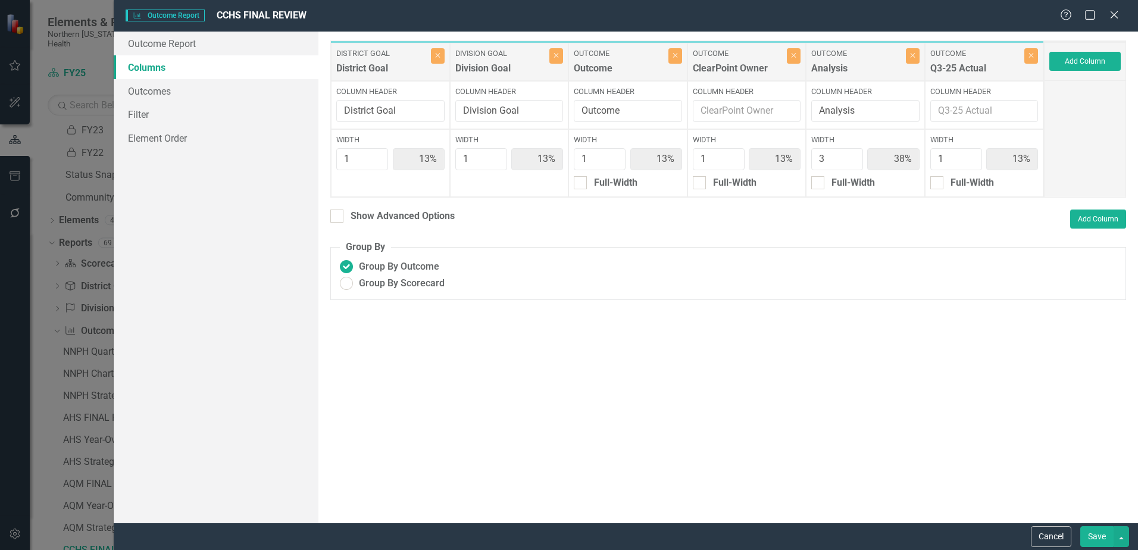
type input "43%"
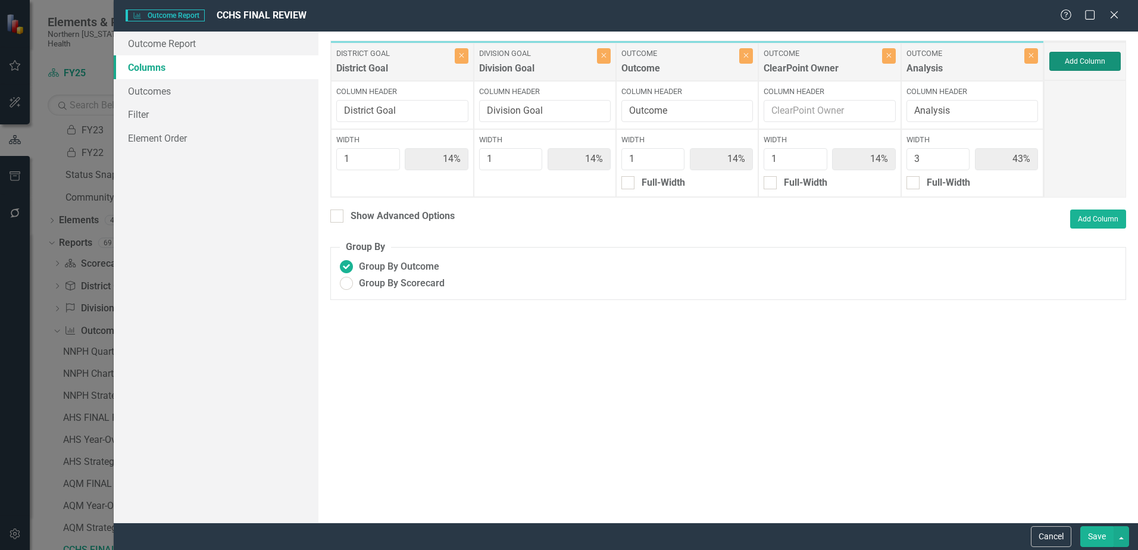
click at [1075, 65] on button "Add Column" at bounding box center [1085, 61] width 71 height 19
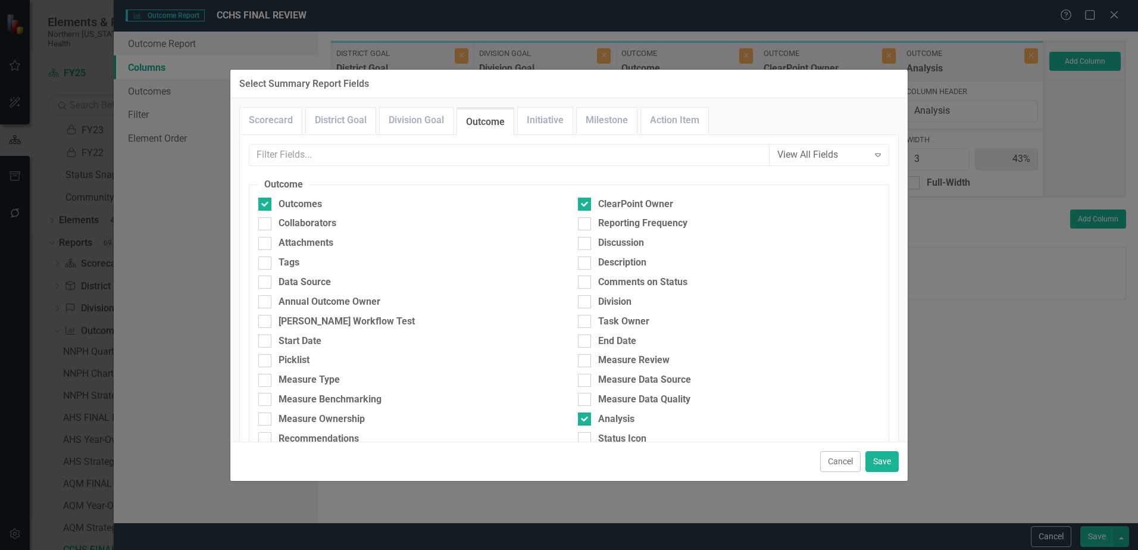
scroll to position [417, 0]
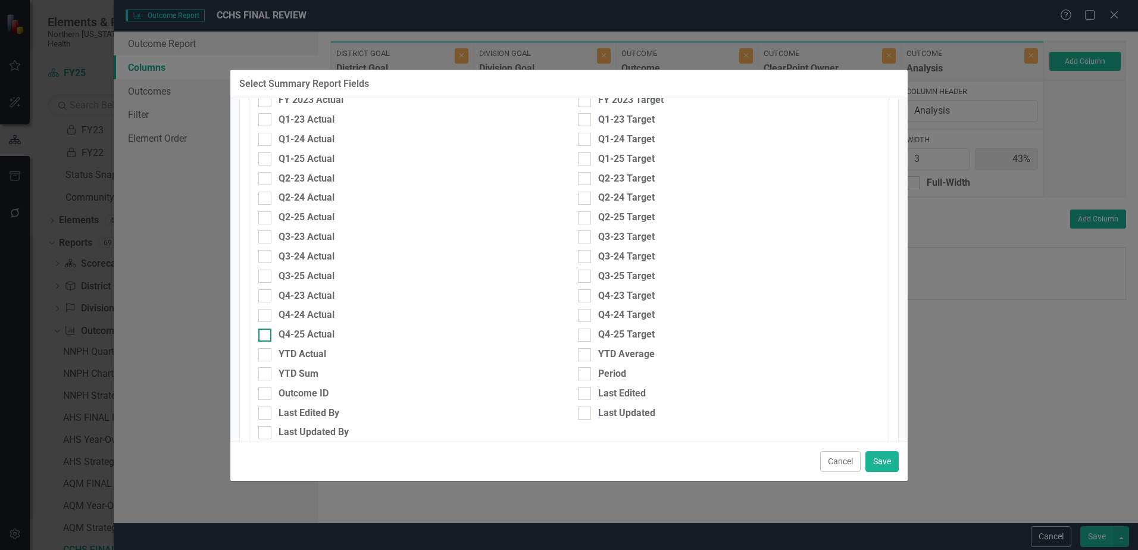
click at [268, 332] on div at bounding box center [264, 335] width 13 height 13
click at [266, 332] on input "Q4-25 Actual" at bounding box center [262, 333] width 8 height 8
checkbox input "true"
click at [598, 334] on div "Q4-25 Target" at bounding box center [626, 335] width 57 height 14
click at [586, 334] on input "Q4-25 Target" at bounding box center [582, 333] width 8 height 8
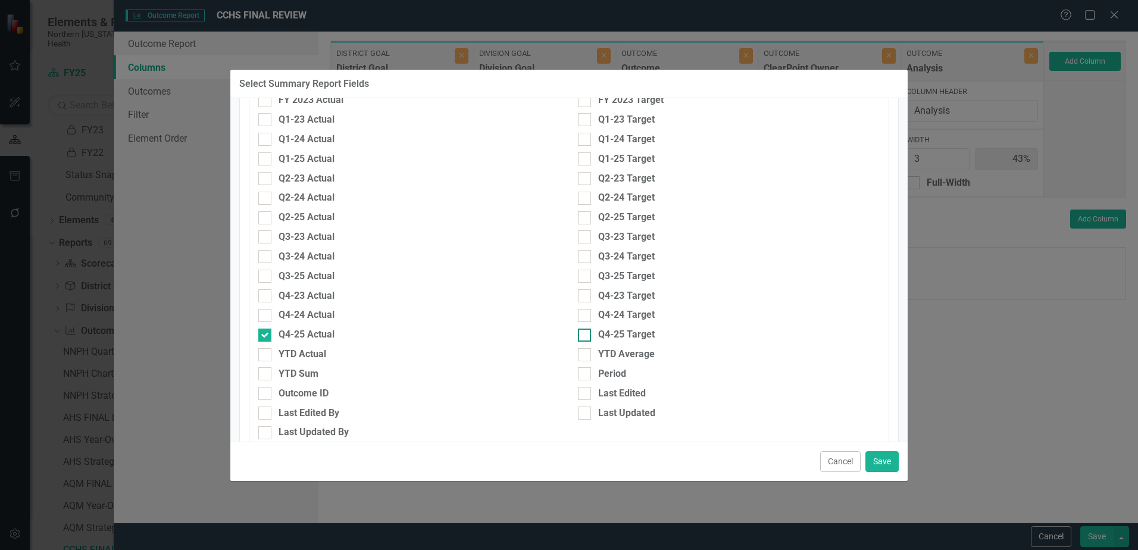
checkbox input "true"
click at [876, 457] on button "Save" at bounding box center [882, 461] width 33 height 21
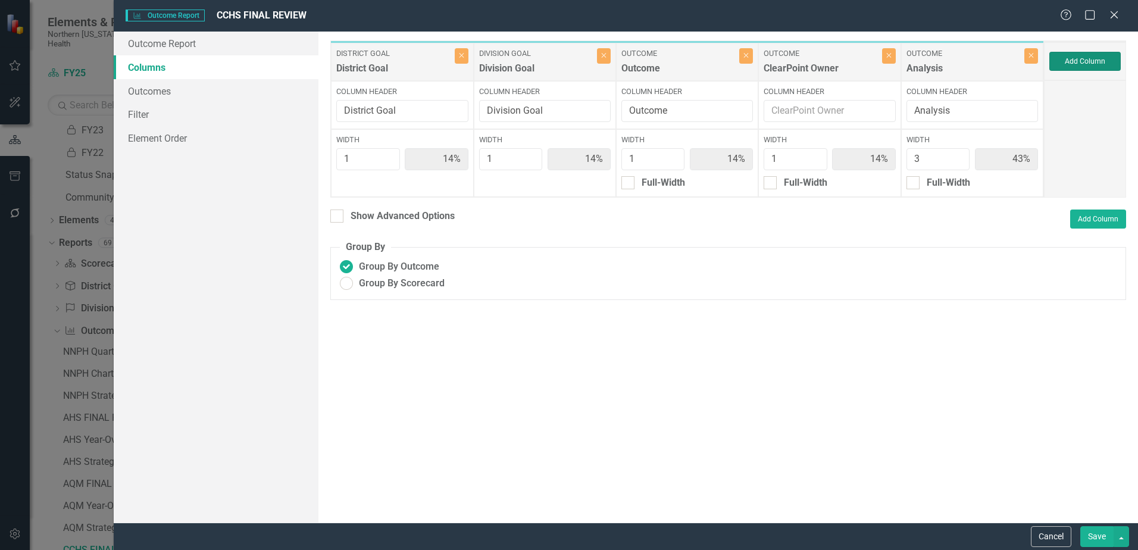
type input "11%"
type input "33%"
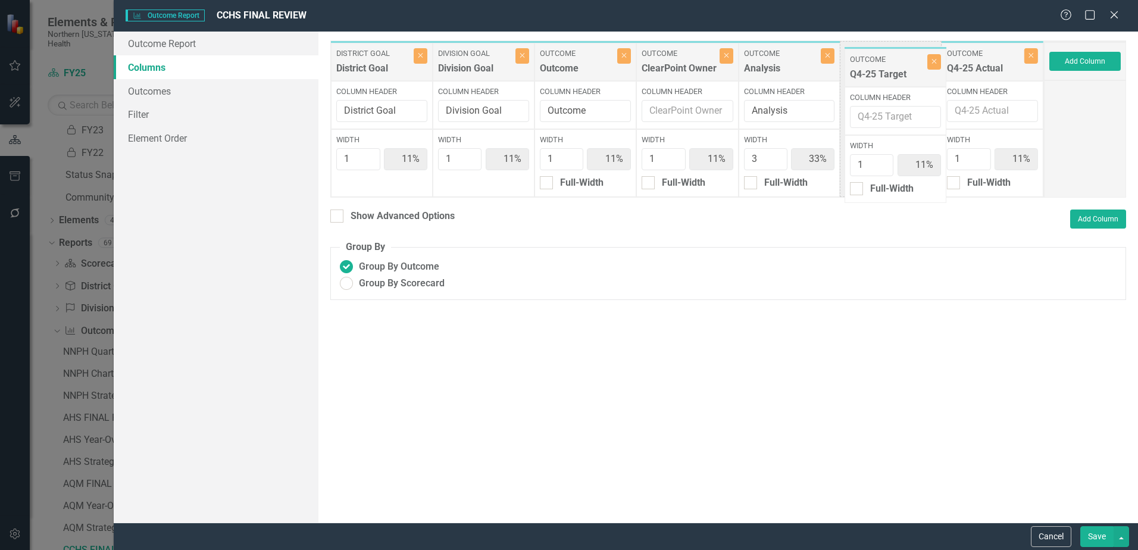
drag, startPoint x: 982, startPoint y: 48, endPoint x: 885, endPoint y: 49, distance: 97.7
click at [885, 49] on div "District Goal District Goal Close Column Header District Goal Width 1 11% Divis…" at bounding box center [687, 118] width 714 height 157
click at [1095, 531] on button "Save" at bounding box center [1097, 536] width 33 height 21
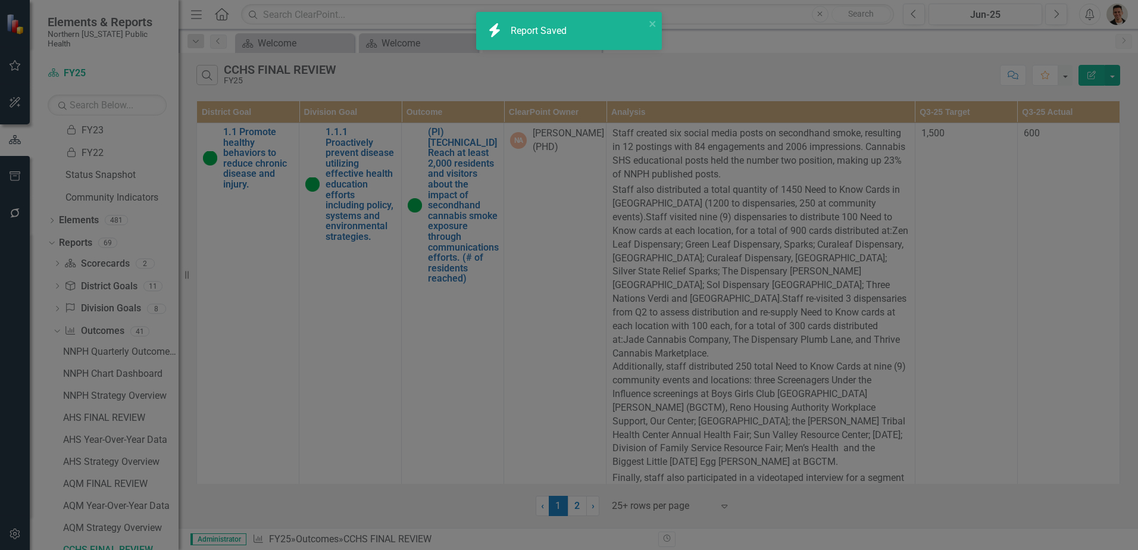
radio input "false"
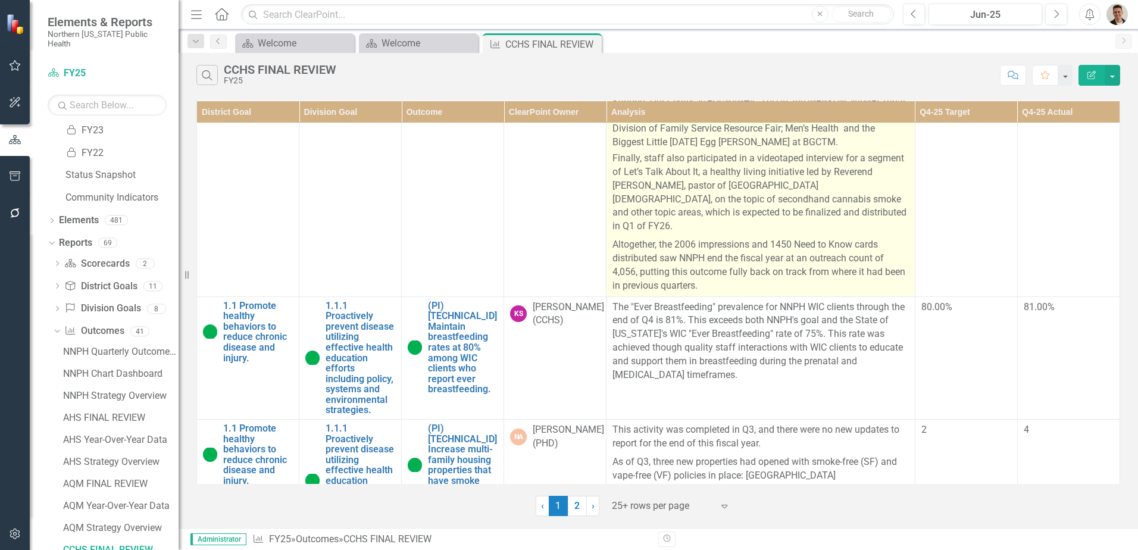
scroll to position [357, 0]
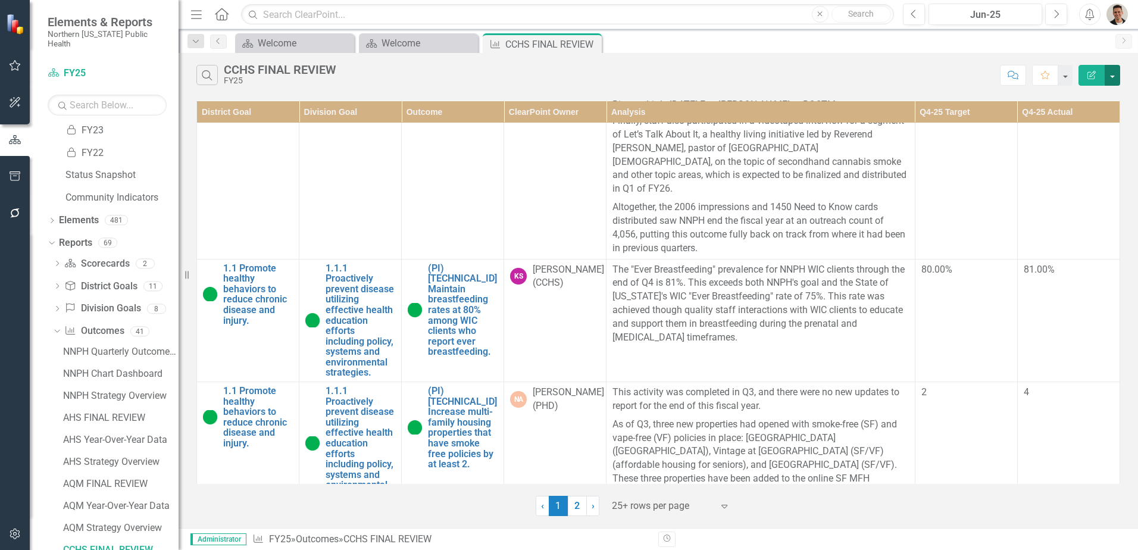
click at [1113, 75] on button "button" at bounding box center [1112, 75] width 15 height 21
click at [1090, 124] on link "PDF Export to PDF" at bounding box center [1073, 121] width 94 height 22
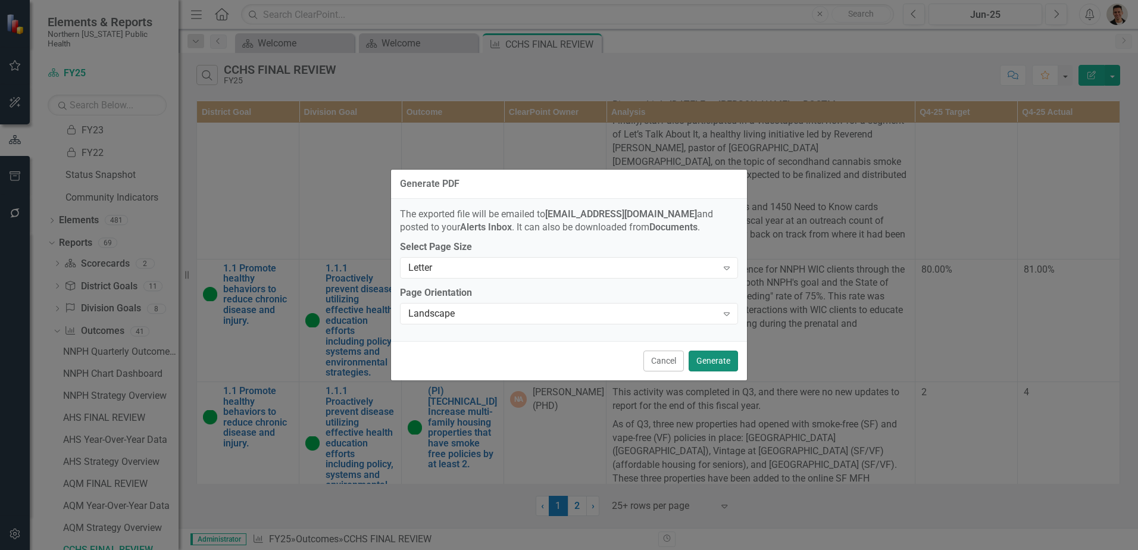
click at [726, 368] on button "Generate" at bounding box center [713, 361] width 49 height 21
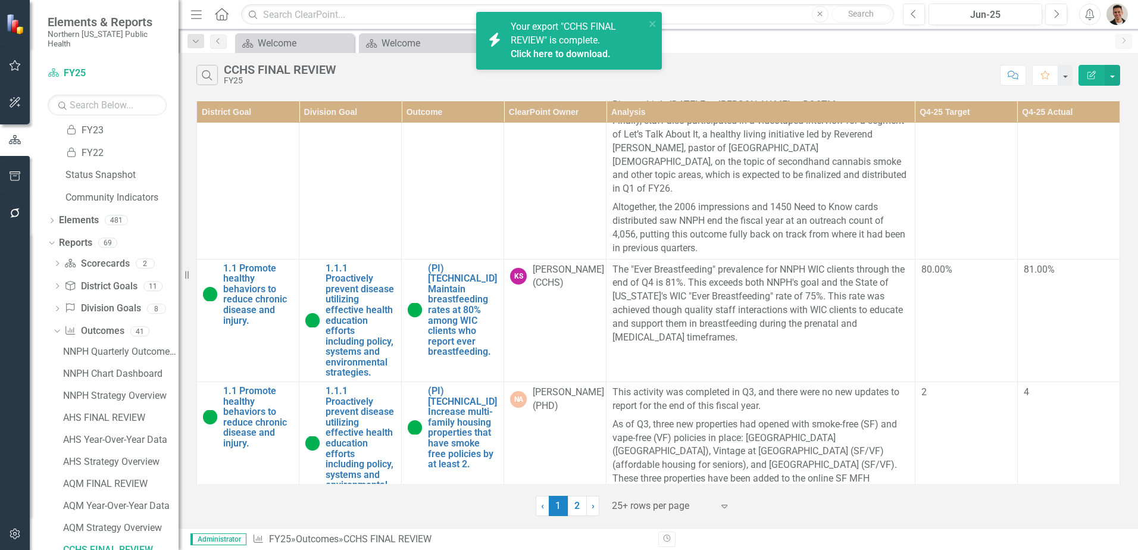
click at [583, 55] on link "Click here to download." at bounding box center [561, 53] width 100 height 11
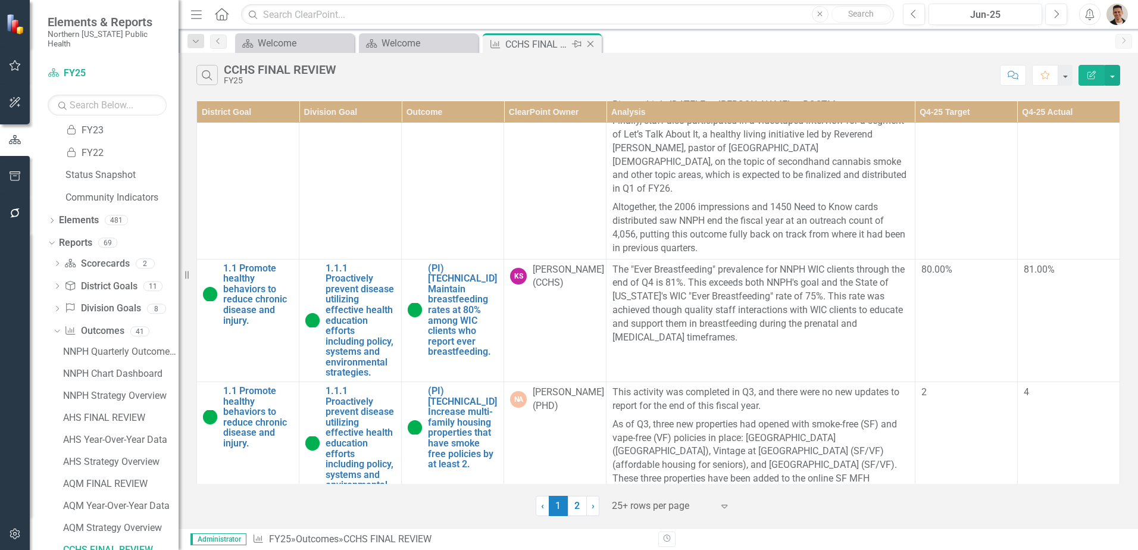
click at [592, 43] on icon "Close" at bounding box center [591, 44] width 12 height 10
